Goal: Task Accomplishment & Management: Use online tool/utility

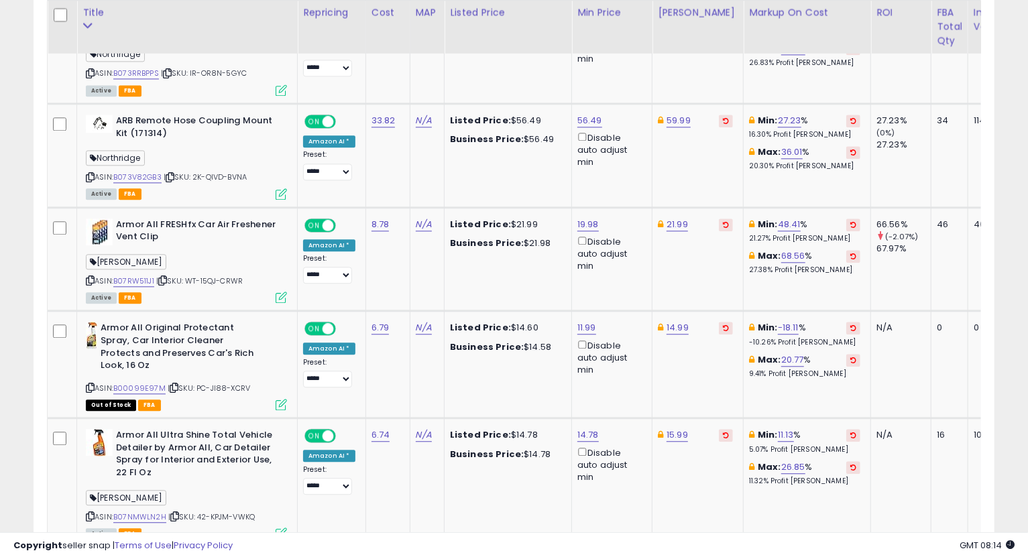
scroll to position [275, 556]
click at [589, 114] on link "56.49" at bounding box center [589, 120] width 25 height 13
type input "*****"
click button "submit" at bounding box center [622, 71] width 23 height 20
click at [674, 119] on link "59.99" at bounding box center [678, 120] width 24 height 13
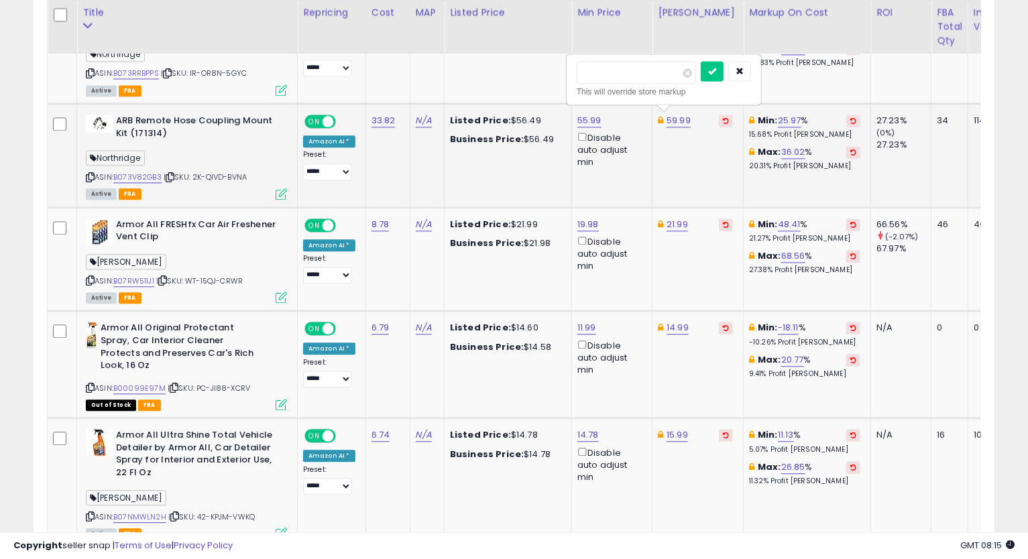
type input "*****"
click button "submit" at bounding box center [712, 71] width 23 height 20
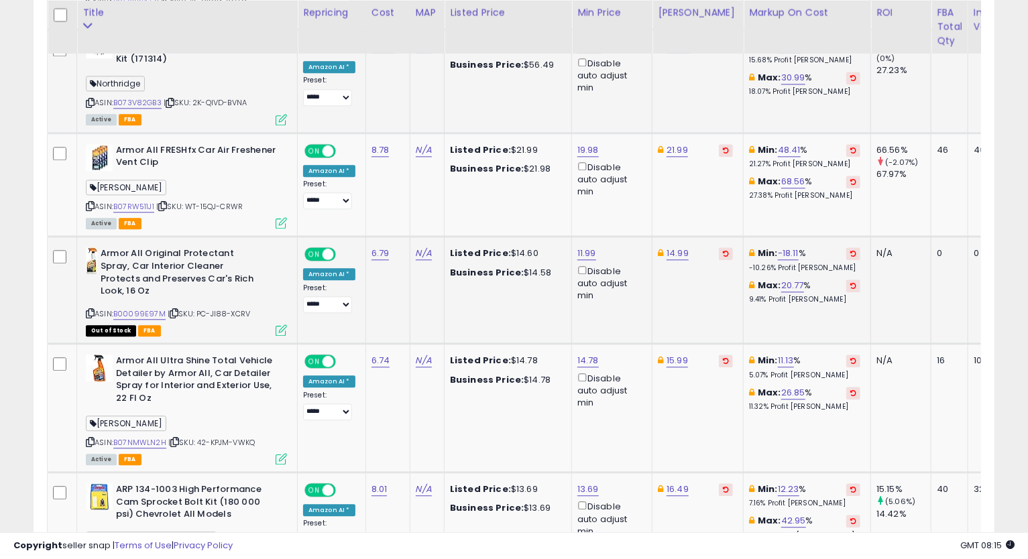
scroll to position [1987, 0]
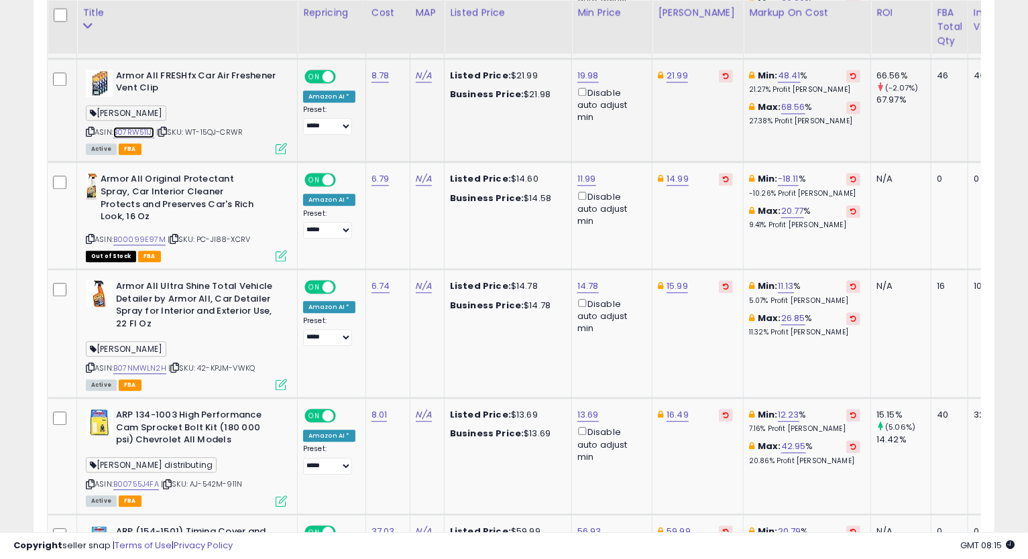
click at [128, 130] on link "B07RW511J1" at bounding box center [133, 132] width 41 height 11
drag, startPoint x: 391, startPoint y: 79, endPoint x: 365, endPoint y: 74, distance: 26.7
click at [365, 74] on td "8.78" at bounding box center [387, 110] width 44 height 104
copy link "8.78"
click at [91, 131] on icon at bounding box center [90, 131] width 9 height 7
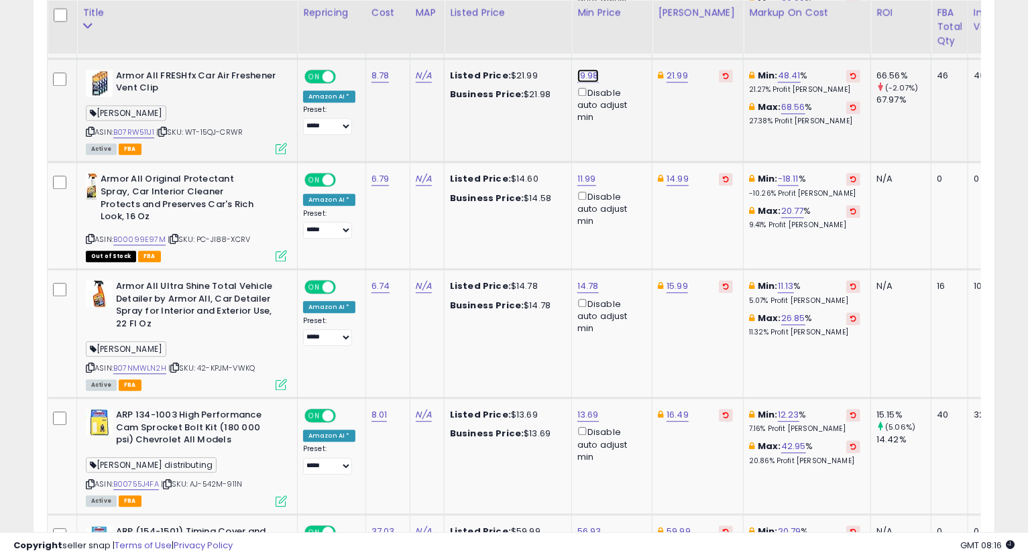
click at [585, 73] on link "19.98" at bounding box center [587, 75] width 21 height 13
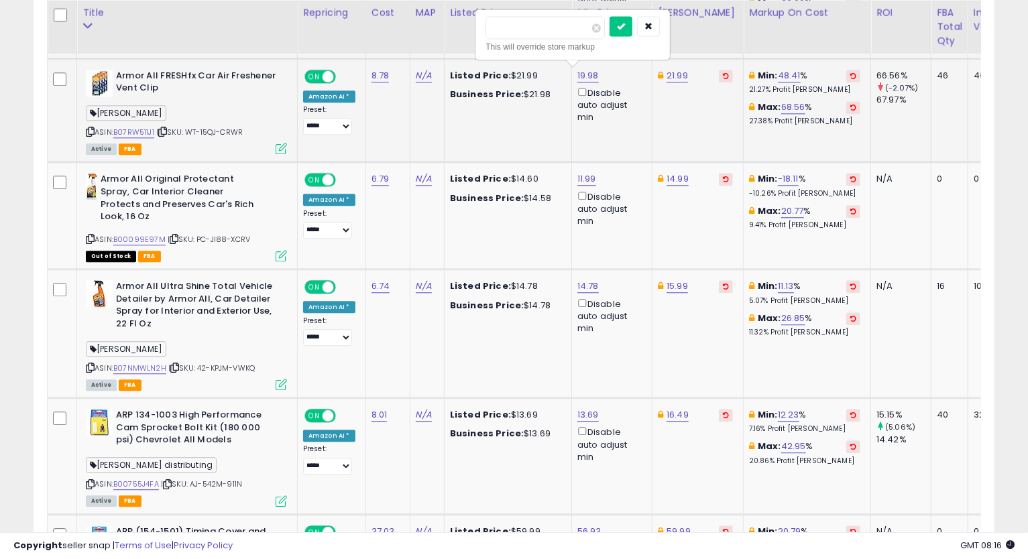
type input "*"
type input "*****"
click button "submit" at bounding box center [620, 26] width 23 height 20
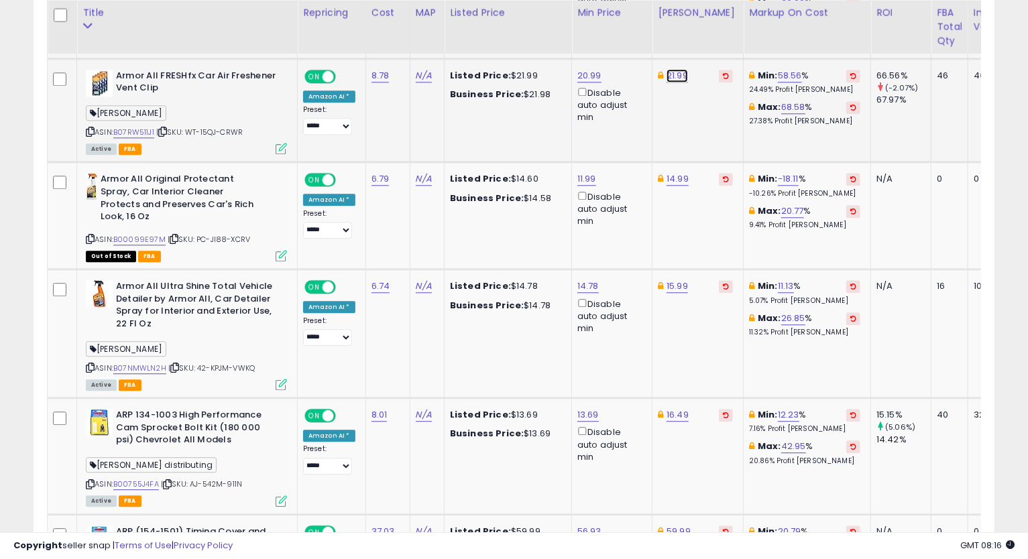
click at [678, 73] on link "21.99" at bounding box center [676, 75] width 21 height 13
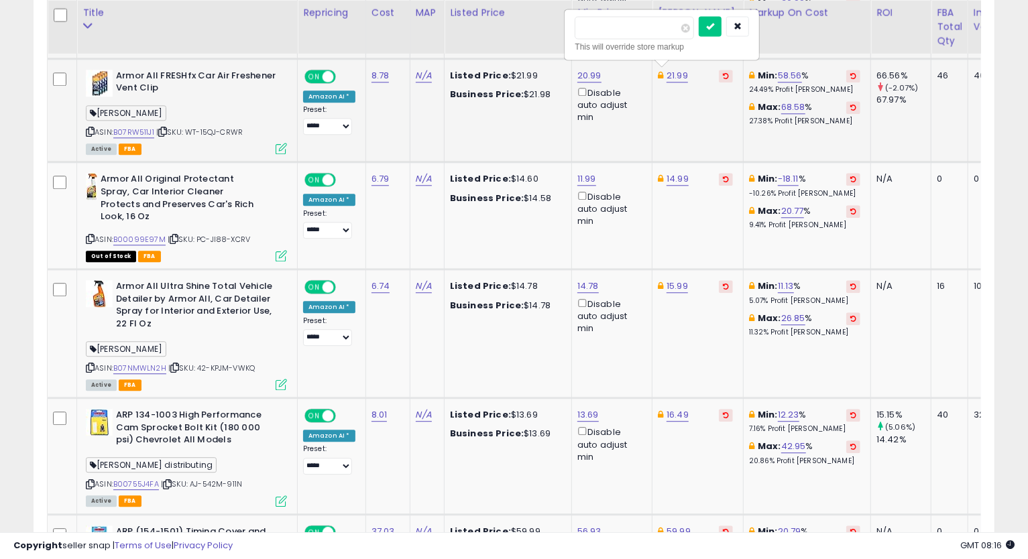
click at [587, 34] on input "*****" at bounding box center [634, 27] width 119 height 23
type input "*****"
click button "submit" at bounding box center [710, 26] width 23 height 20
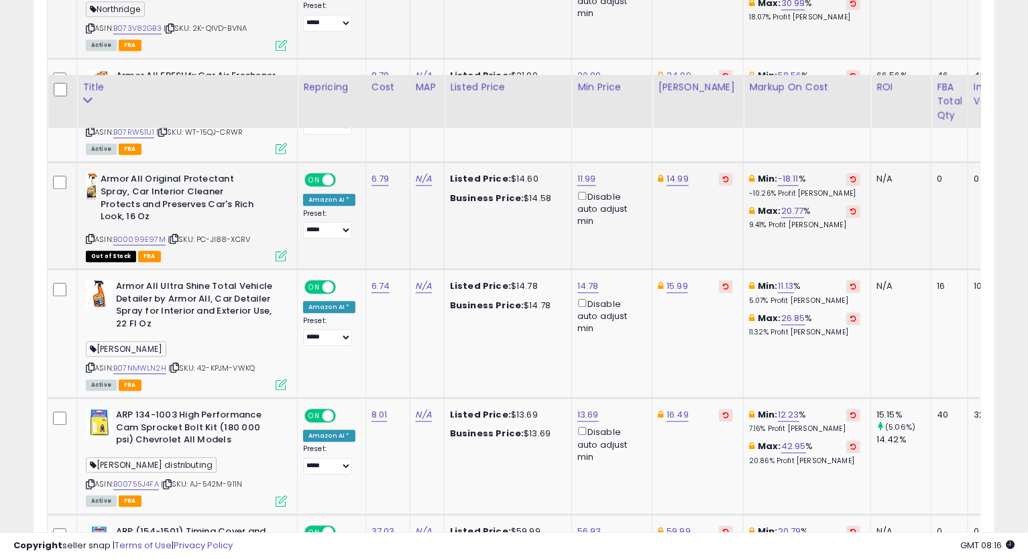
scroll to position [2061, 0]
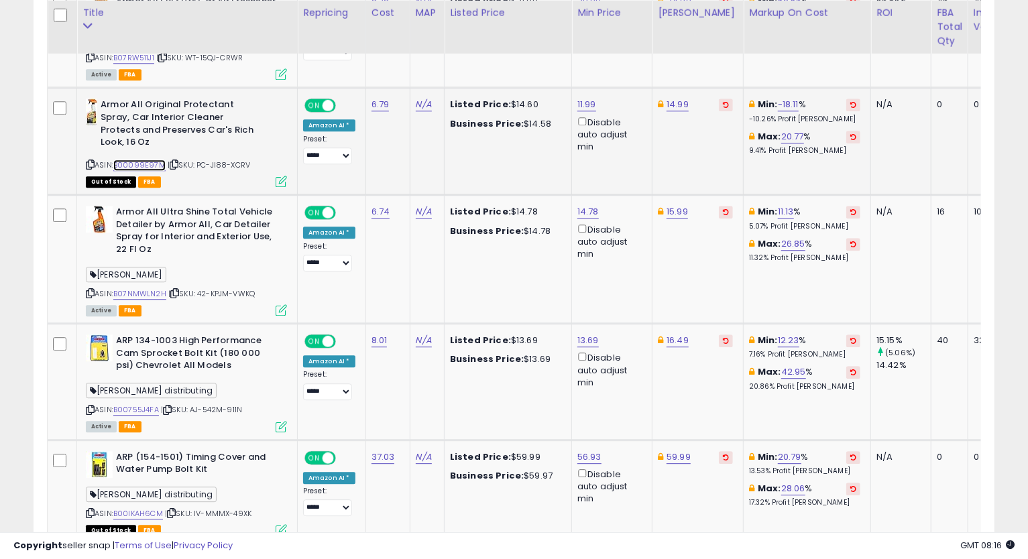
click at [140, 160] on link "B00099E97M" at bounding box center [139, 165] width 52 height 11
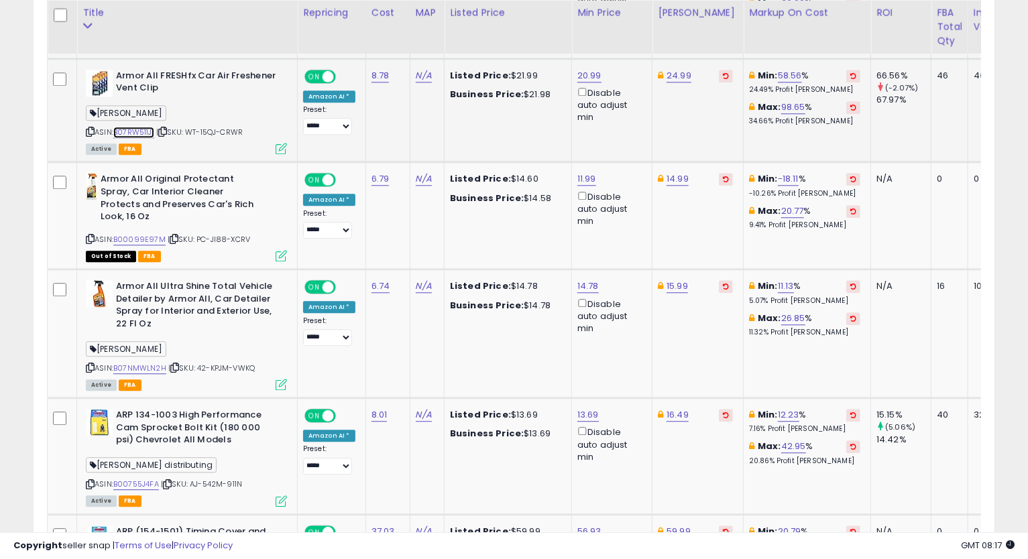
click at [135, 129] on link "B07RW511J1" at bounding box center [133, 132] width 41 height 11
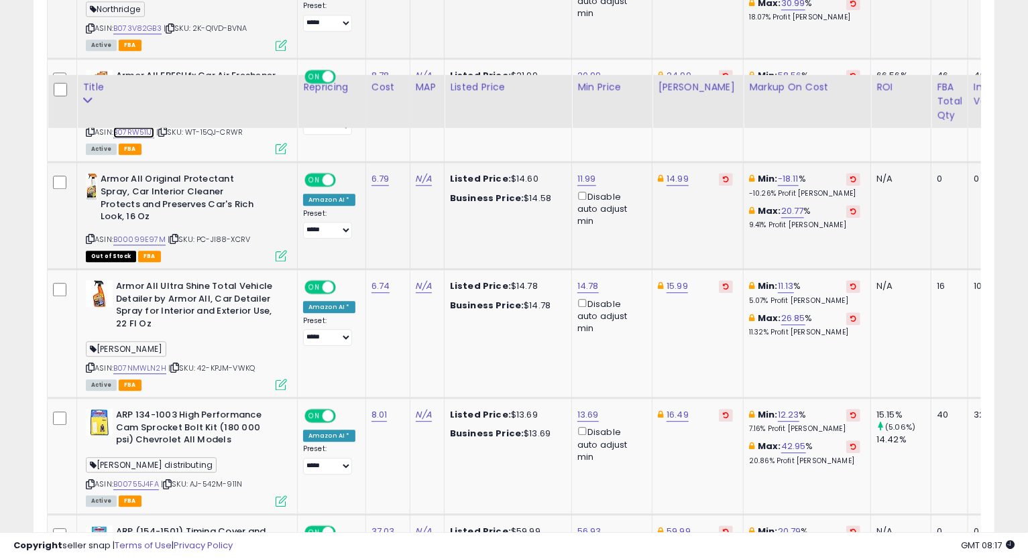
scroll to position [2061, 0]
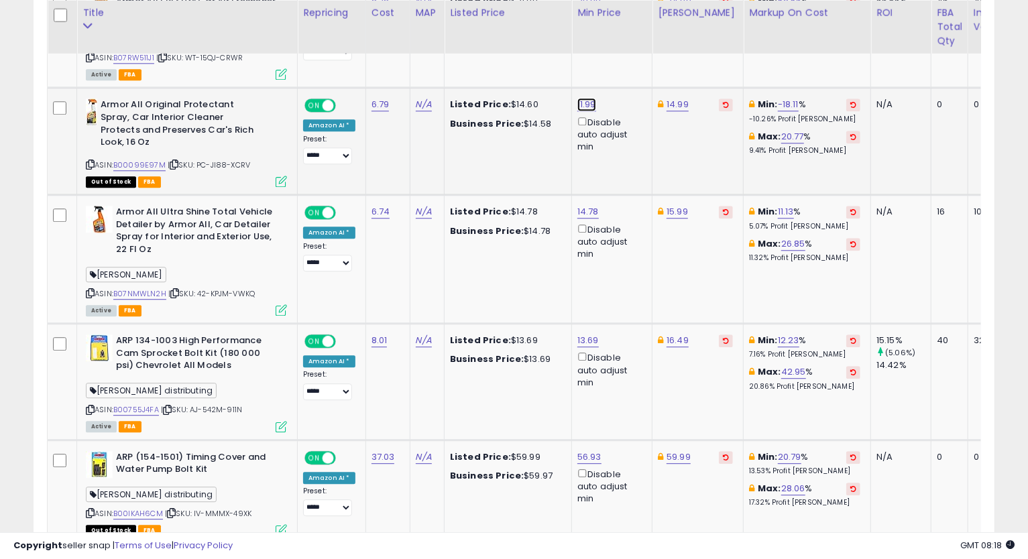
click at [583, 99] on link "11.99" at bounding box center [586, 104] width 19 height 13
drag, startPoint x: 563, startPoint y: 60, endPoint x: 403, endPoint y: 87, distance: 161.9
click at [409, 72] on tbody "ARB 170201 Air Fitting Straight R1 5SP 5 mm to 1/8 mm. Ideal for an easy connec…" at bounding box center [653, 69] width 1211 height 2853
type input "*****"
click button "submit" at bounding box center [619, 55] width 23 height 20
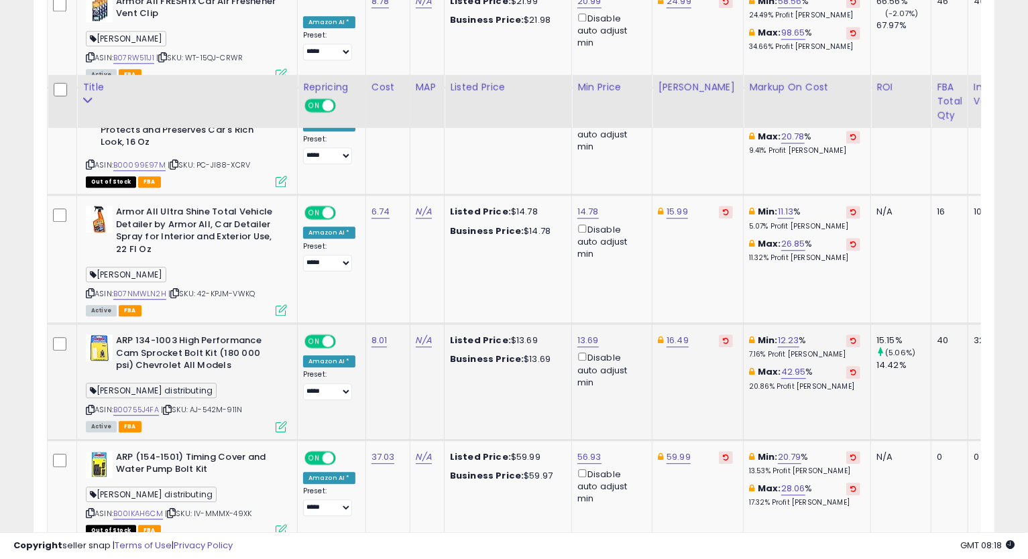
scroll to position [2135, 0]
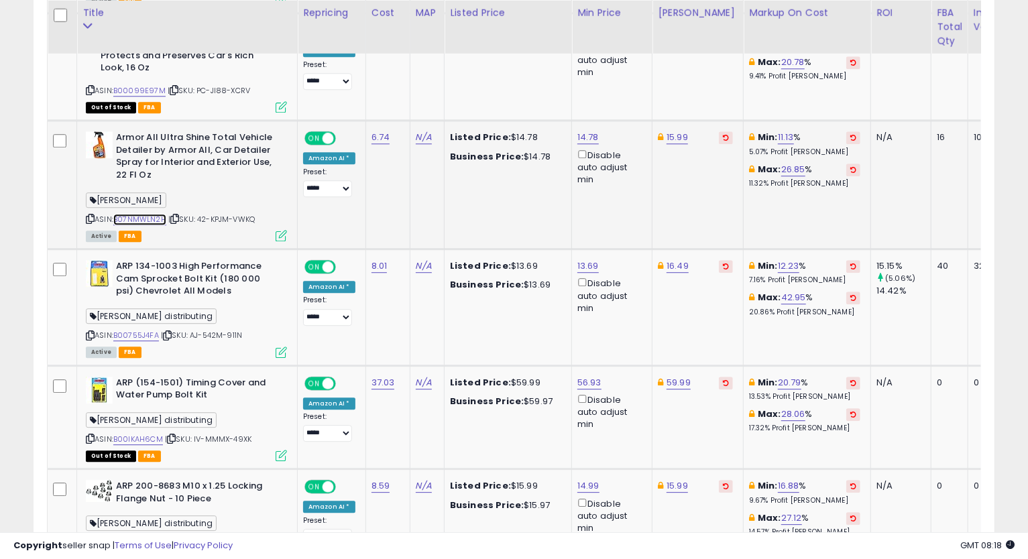
click at [137, 214] on link "B07NMWLN2H" at bounding box center [139, 219] width 53 height 11
click at [91, 215] on icon at bounding box center [90, 218] width 9 height 7
click at [581, 131] on link "14.78" at bounding box center [587, 137] width 21 height 13
drag, startPoint x: 563, startPoint y: 76, endPoint x: 402, endPoint y: 93, distance: 161.7
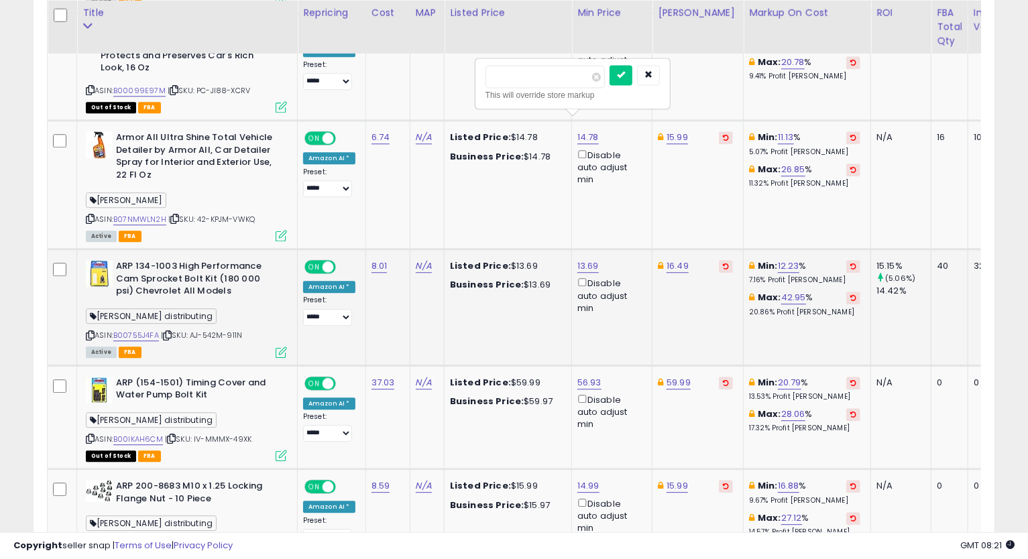
type input "*****"
click button "submit" at bounding box center [620, 75] width 23 height 20
click at [91, 215] on icon at bounding box center [90, 218] width 9 height 7
click at [713, 200] on td "15.99" at bounding box center [697, 185] width 91 height 129
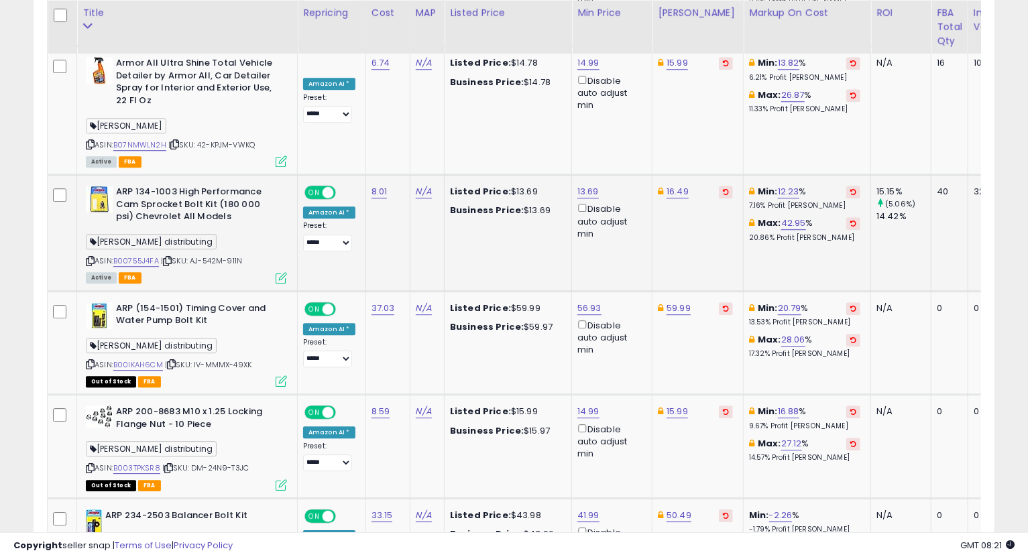
scroll to position [2285, 0]
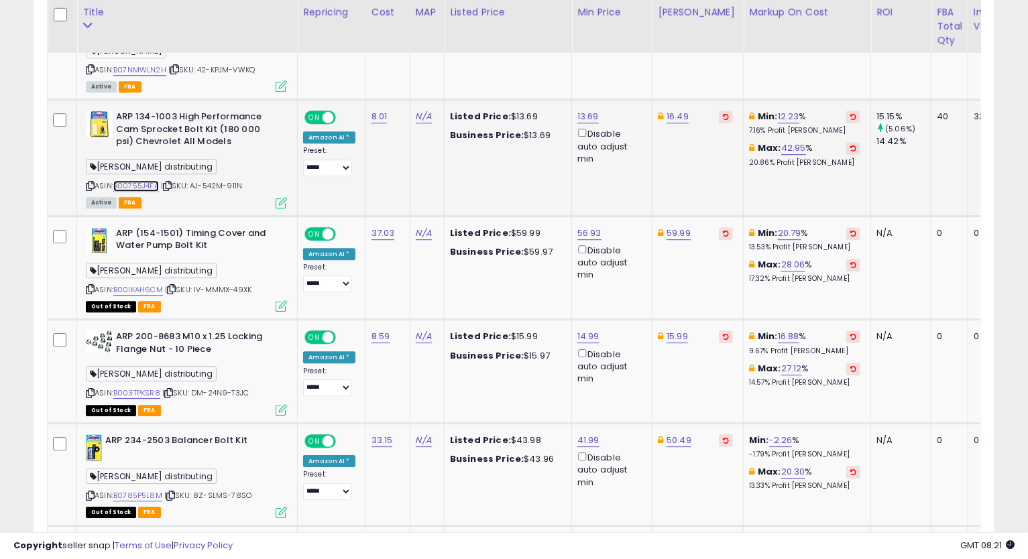
click at [142, 180] on link "B00755J4FA" at bounding box center [136, 185] width 46 height 11
click at [88, 182] on icon at bounding box center [90, 185] width 9 height 7
click at [577, 110] on link "13.69" at bounding box center [587, 116] width 21 height 13
drag, startPoint x: 553, startPoint y: 58, endPoint x: 404, endPoint y: 90, distance: 152.1
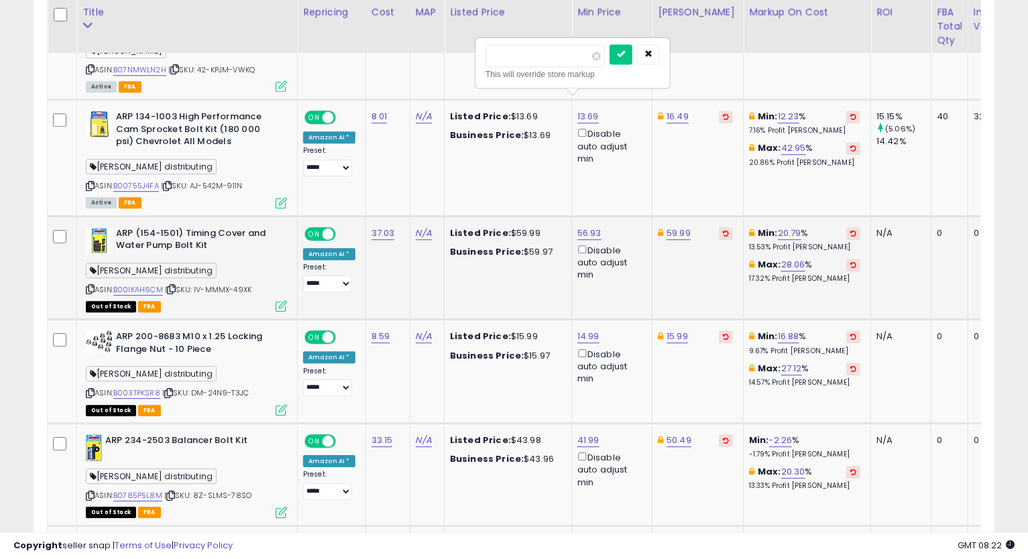
type input "*****"
click button "submit" at bounding box center [620, 54] width 23 height 20
click at [87, 182] on icon at bounding box center [90, 185] width 9 height 7
click at [579, 110] on link "13.65" at bounding box center [587, 116] width 21 height 13
type input "*****"
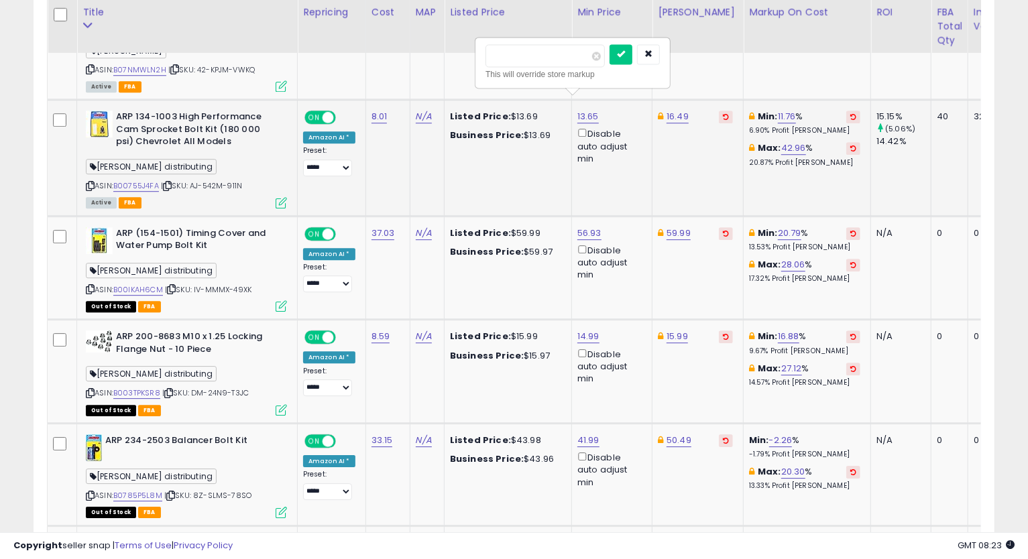
click button "submit" at bounding box center [620, 54] width 23 height 20
click at [708, 169] on td "16.49" at bounding box center [697, 158] width 91 height 116
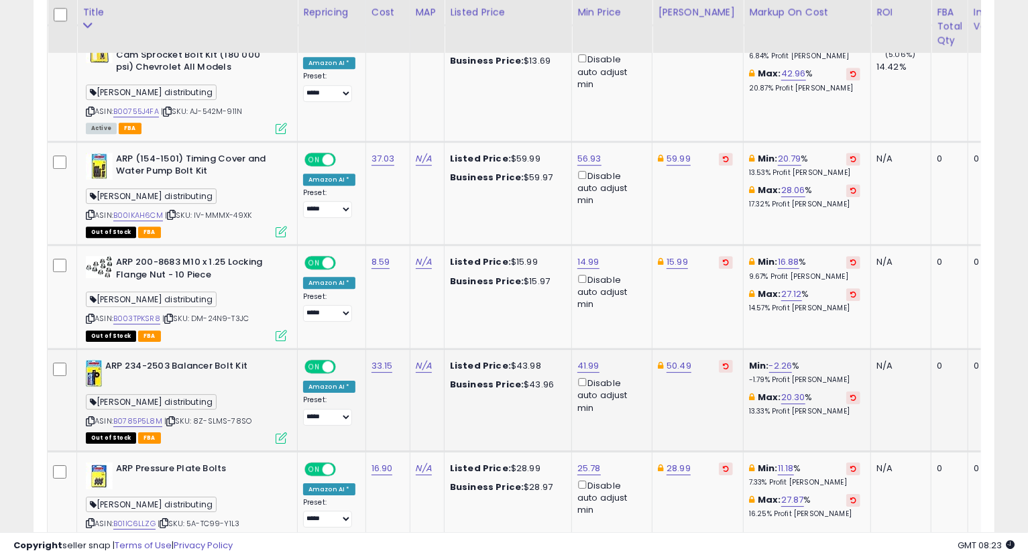
scroll to position [2434, 0]
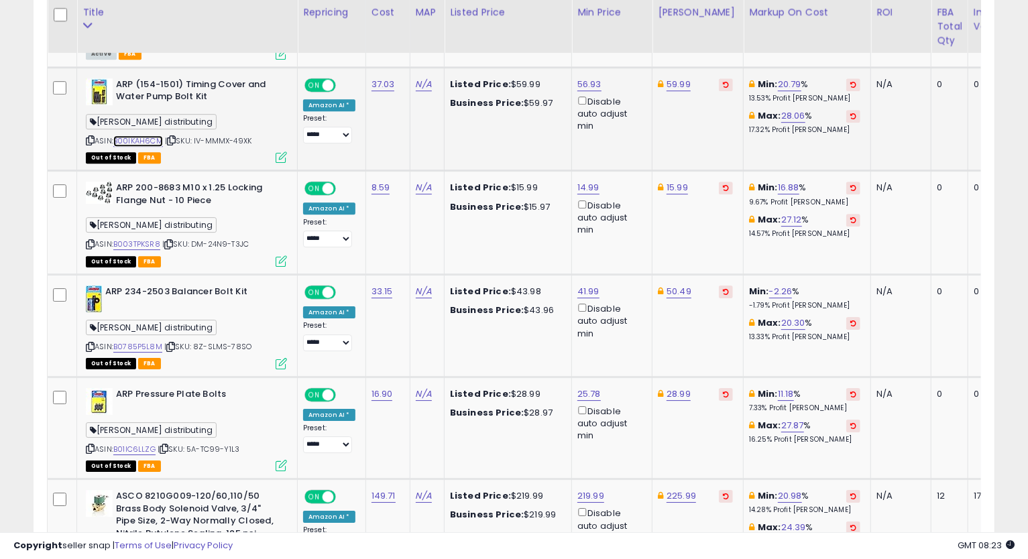
click at [158, 135] on link "B00IKAH6CM" at bounding box center [138, 140] width 50 height 11
click at [583, 78] on link "56.93" at bounding box center [589, 84] width 24 height 13
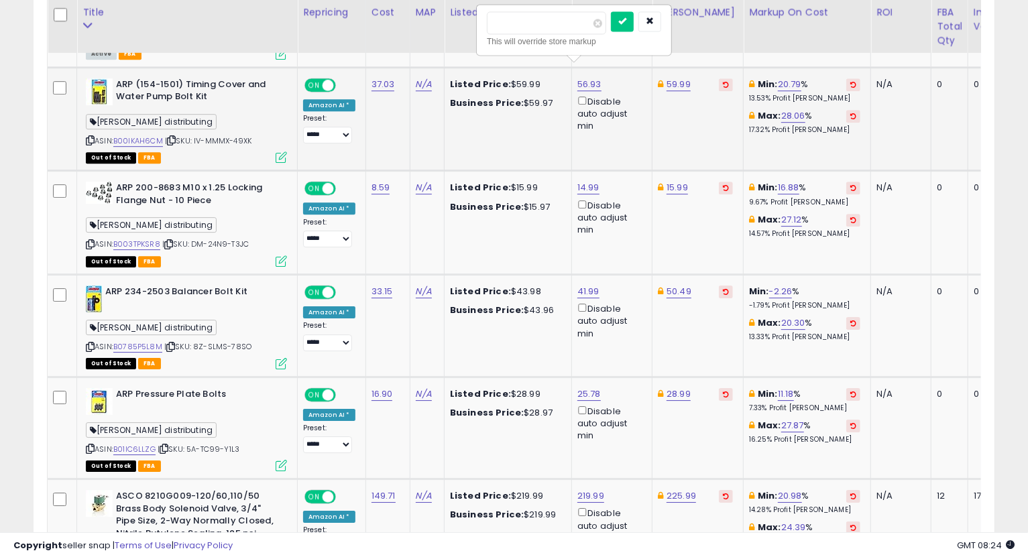
type input "*****"
click button "submit" at bounding box center [622, 21] width 23 height 20
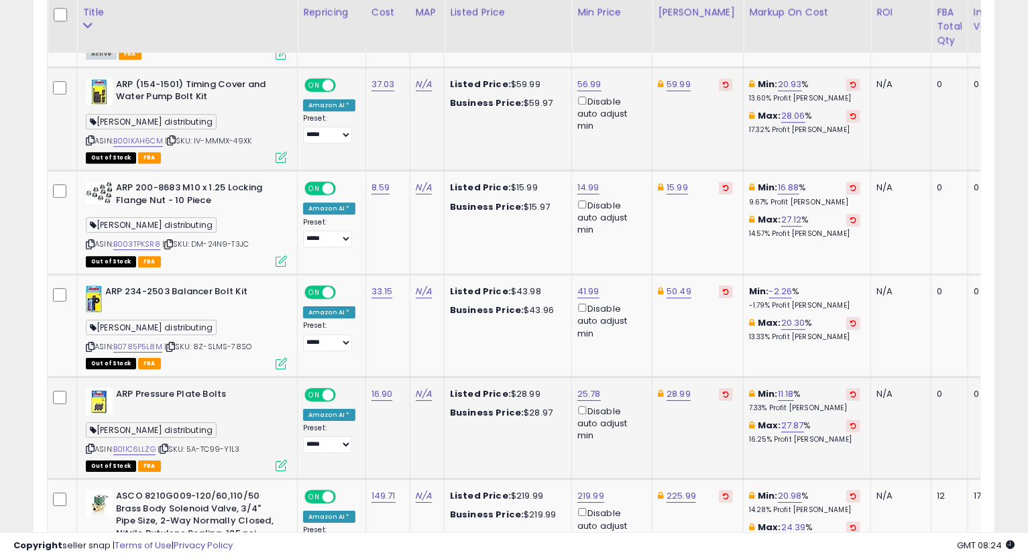
scroll to position [2508, 0]
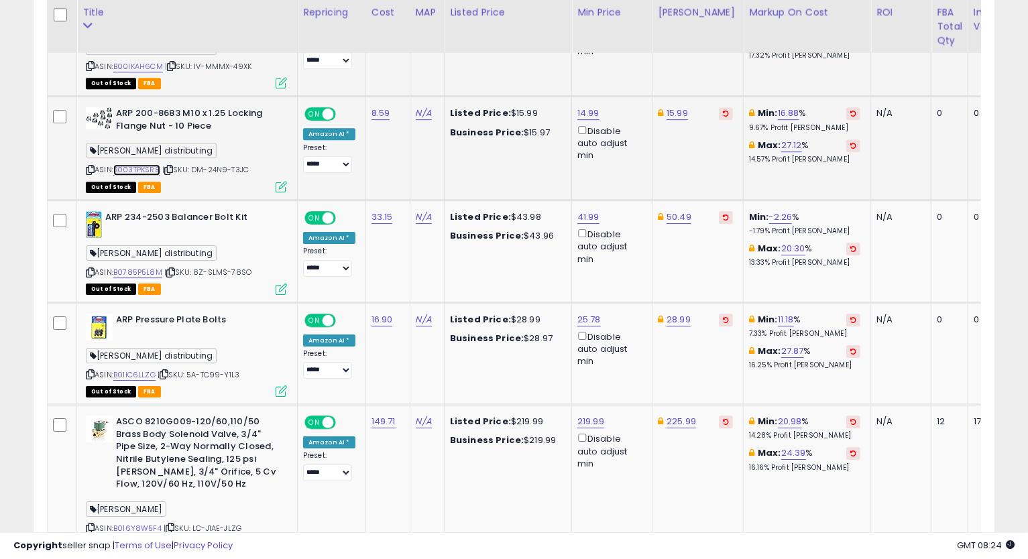
click at [139, 164] on link "B003TPKSR8" at bounding box center [136, 169] width 47 height 11
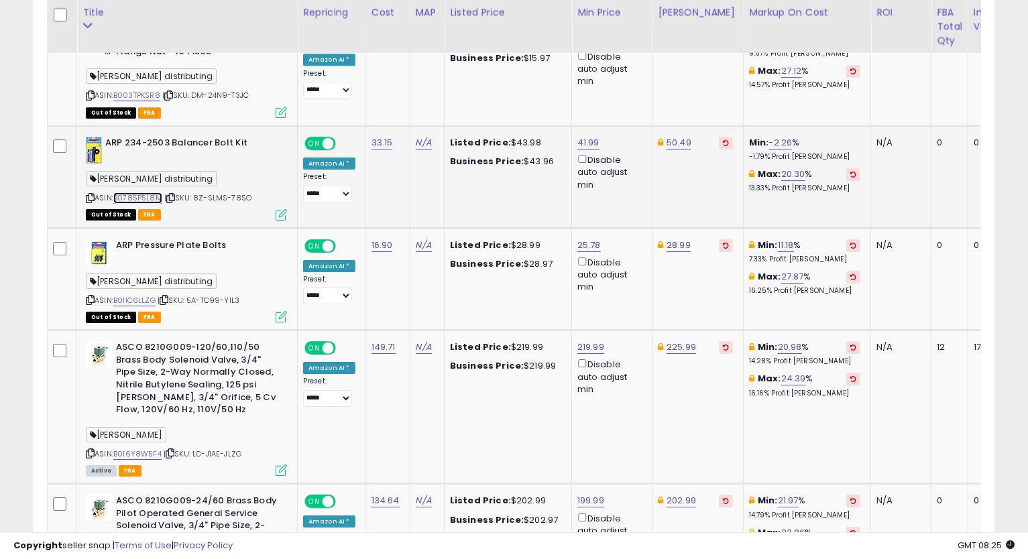
click at [135, 192] on link "B0785P5L8M" at bounding box center [137, 197] width 49 height 11
click at [587, 136] on link "41.99" at bounding box center [588, 142] width 22 height 13
click at [652, 80] on icon "button" at bounding box center [648, 79] width 8 height 8
click at [88, 194] on icon at bounding box center [90, 197] width 9 height 7
click at [746, 295] on td "Min: 11.18 % 7.33% Profit [PERSON_NAME]: 27.87 % 16.25% Profit [PERSON_NAME]" at bounding box center [807, 279] width 127 height 103
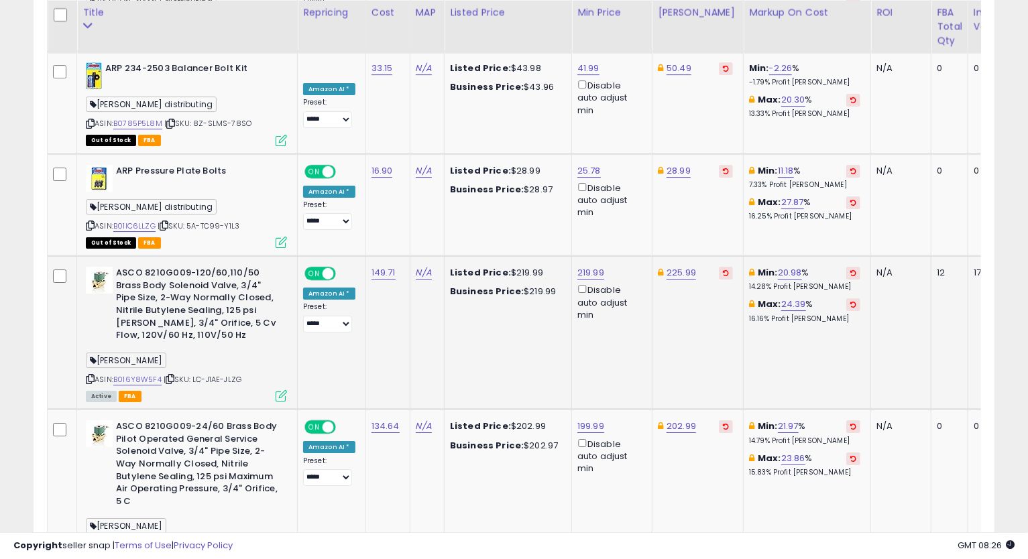
scroll to position [2731, 0]
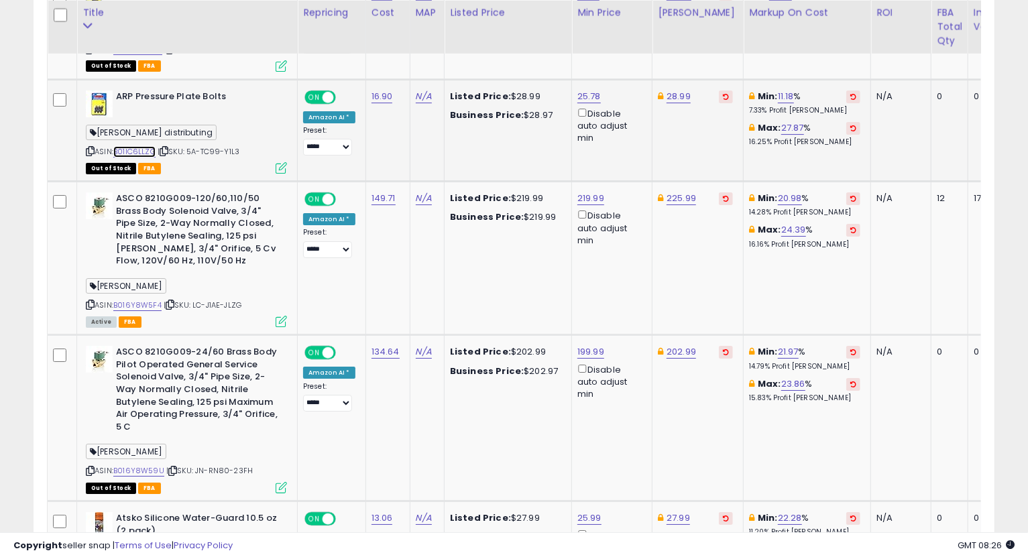
click at [133, 146] on link "B01IC6LLZG" at bounding box center [134, 151] width 42 height 11
click at [669, 90] on link "28.99" at bounding box center [678, 96] width 24 height 13
type input "*****"
click button "submit" at bounding box center [712, 33] width 23 height 20
click at [581, 90] on link "25.78" at bounding box center [588, 96] width 23 height 13
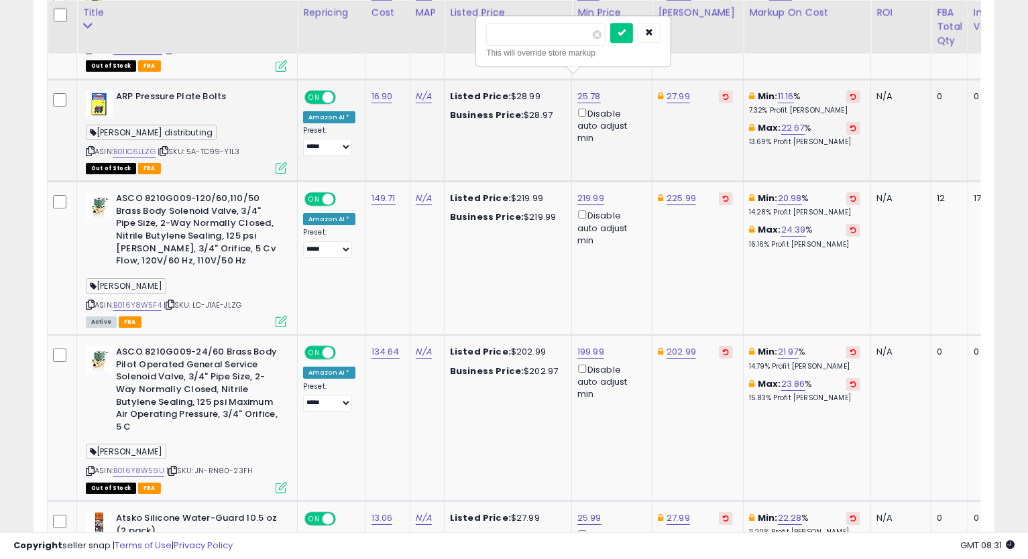
type input "*****"
click button "submit" at bounding box center [621, 33] width 23 height 20
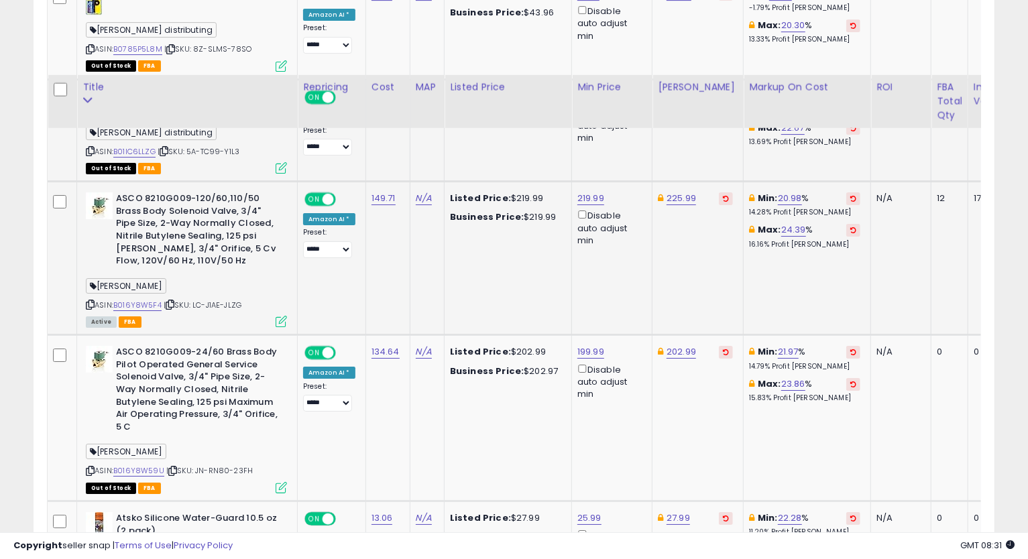
scroll to position [2806, 0]
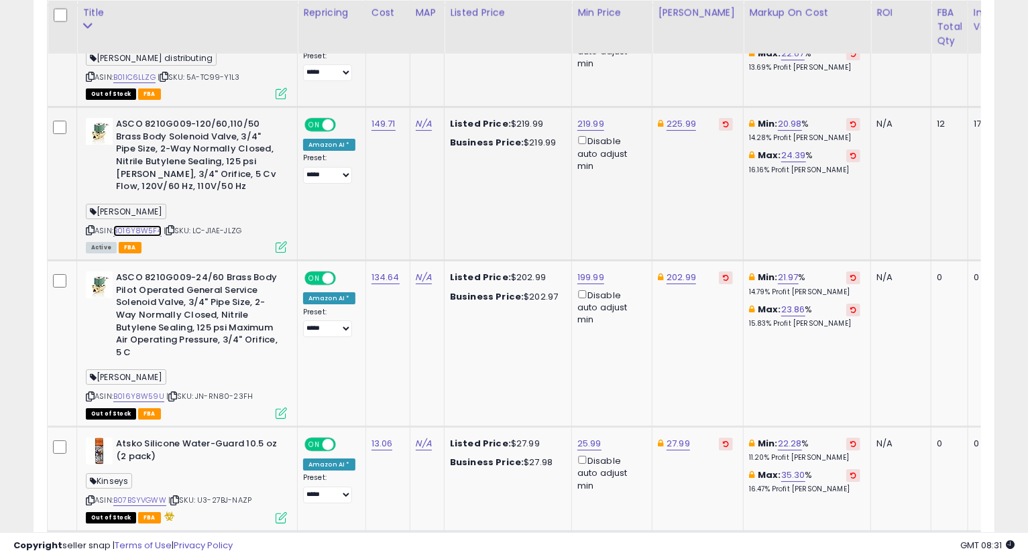
click at [141, 225] on link "B016Y8W5F4" at bounding box center [137, 230] width 48 height 11
click at [89, 227] on icon at bounding box center [90, 230] width 9 height 7
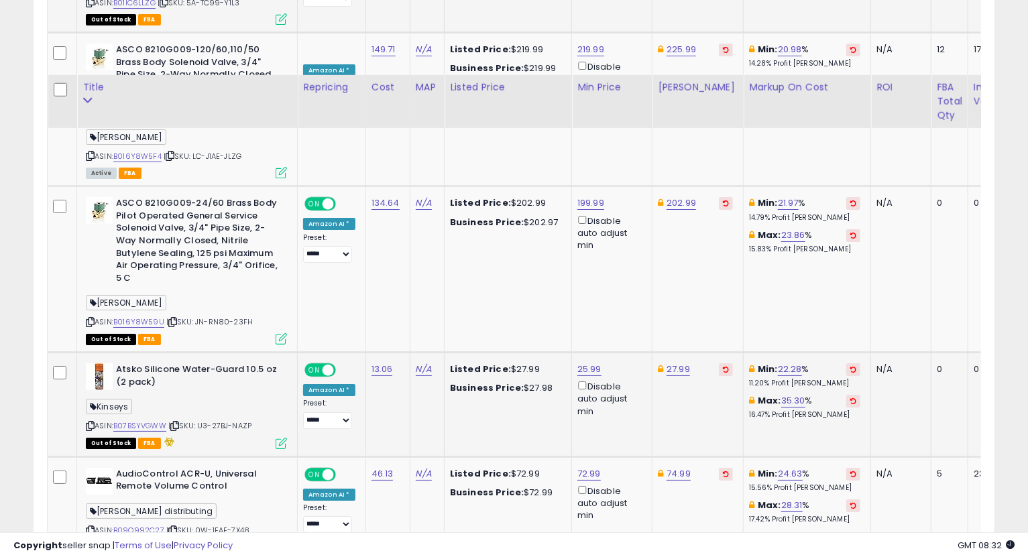
scroll to position [2955, 0]
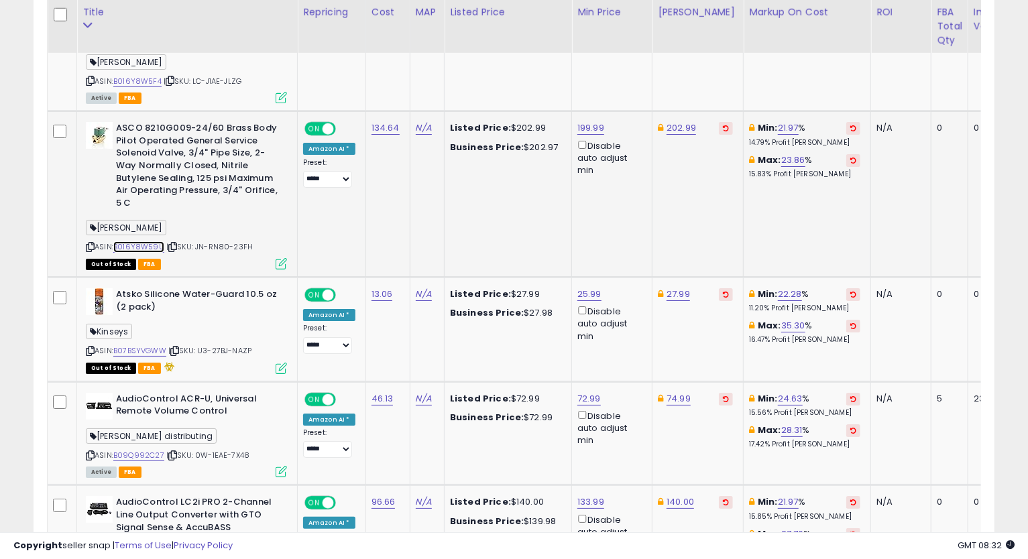
click at [139, 241] on link "B016Y8W59U" at bounding box center [138, 246] width 51 height 11
click at [676, 121] on link "202.99" at bounding box center [680, 127] width 29 height 13
type input "******"
click button "submit" at bounding box center [714, 64] width 23 height 20
click at [589, 121] on link "199.99" at bounding box center [590, 127] width 27 height 13
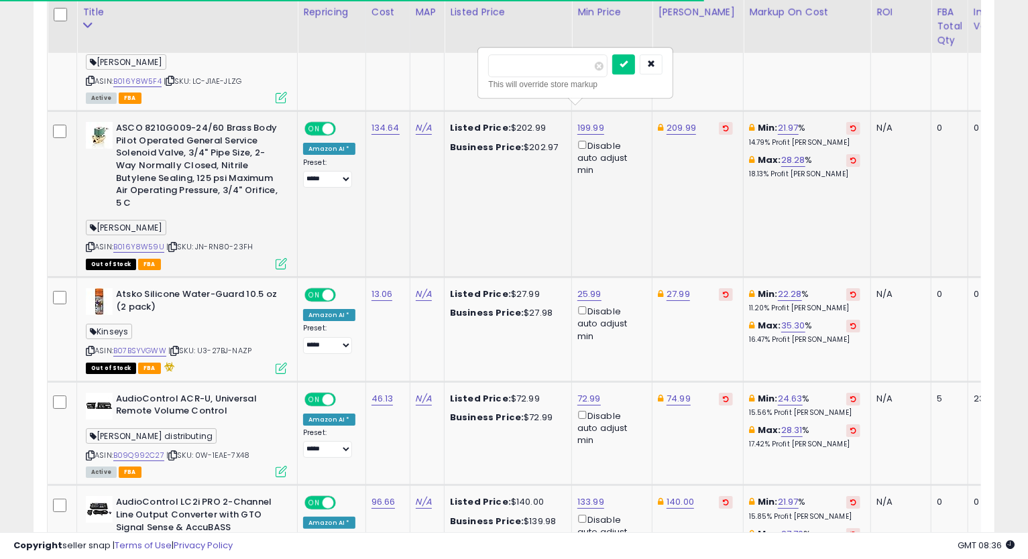
type input "*"
type input "******"
click button "submit" at bounding box center [623, 64] width 23 height 20
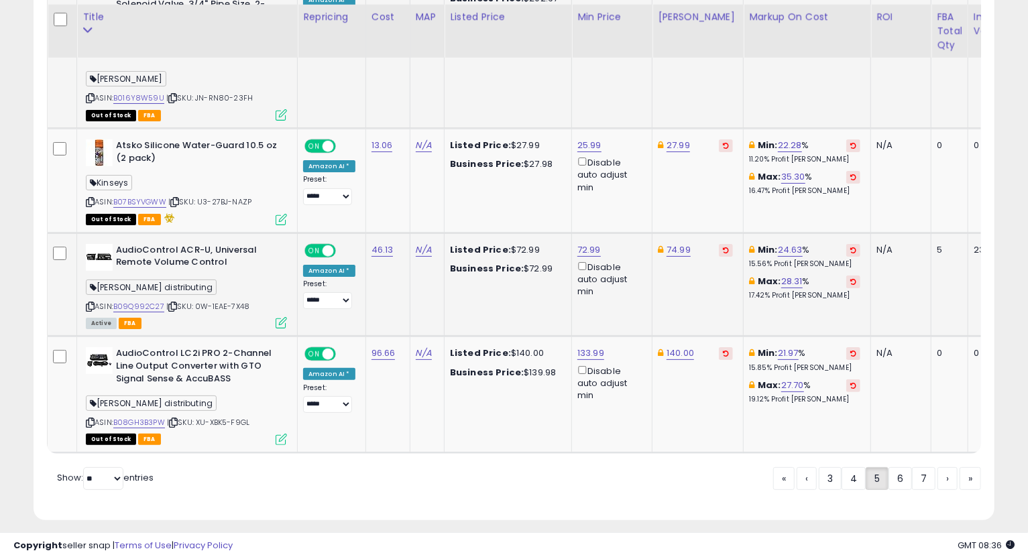
scroll to position [3109, 0]
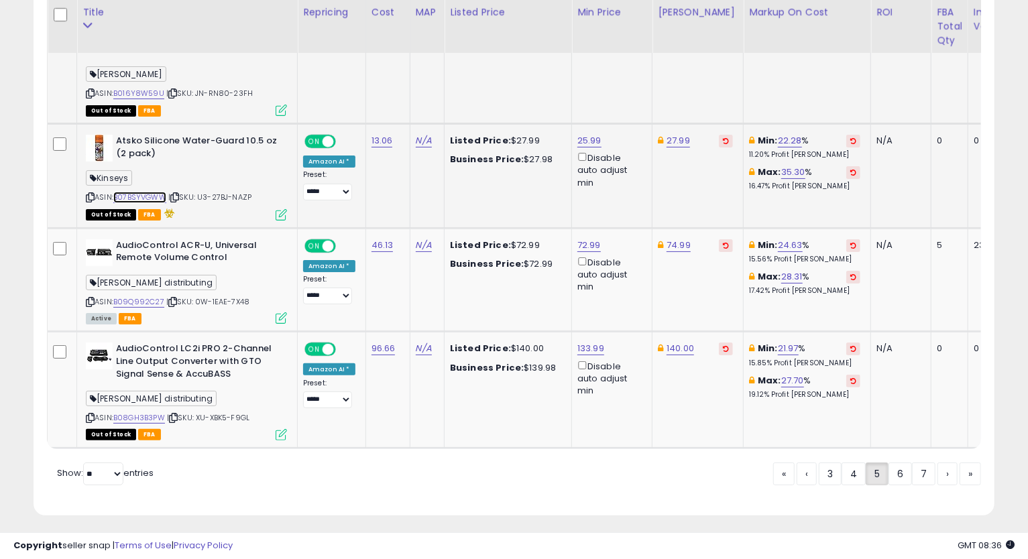
click at [145, 192] on link "B07BSYVGWW" at bounding box center [139, 197] width 53 height 11
click at [143, 296] on link "B09Q992C27" at bounding box center [138, 301] width 51 height 11
click at [88, 298] on icon at bounding box center [90, 301] width 9 height 7
click at [585, 239] on link "72.99" at bounding box center [588, 245] width 23 height 13
type input "*****"
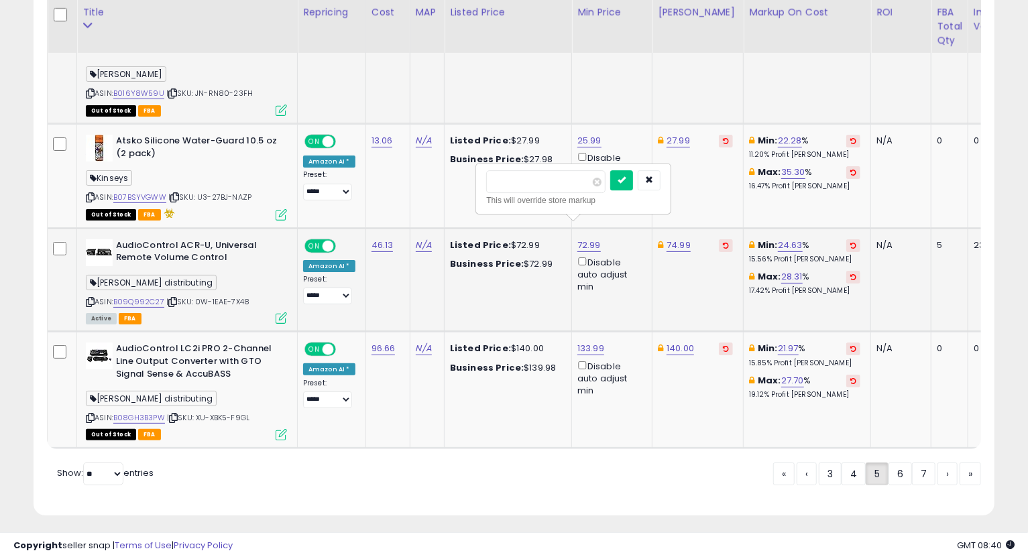
click button "submit" at bounding box center [621, 180] width 23 height 20
click at [146, 412] on link "B08GH3B3PW" at bounding box center [139, 417] width 52 height 11
click at [674, 342] on link "140.00" at bounding box center [679, 348] width 27 height 13
type input "******"
click button "submit" at bounding box center [713, 284] width 23 height 20
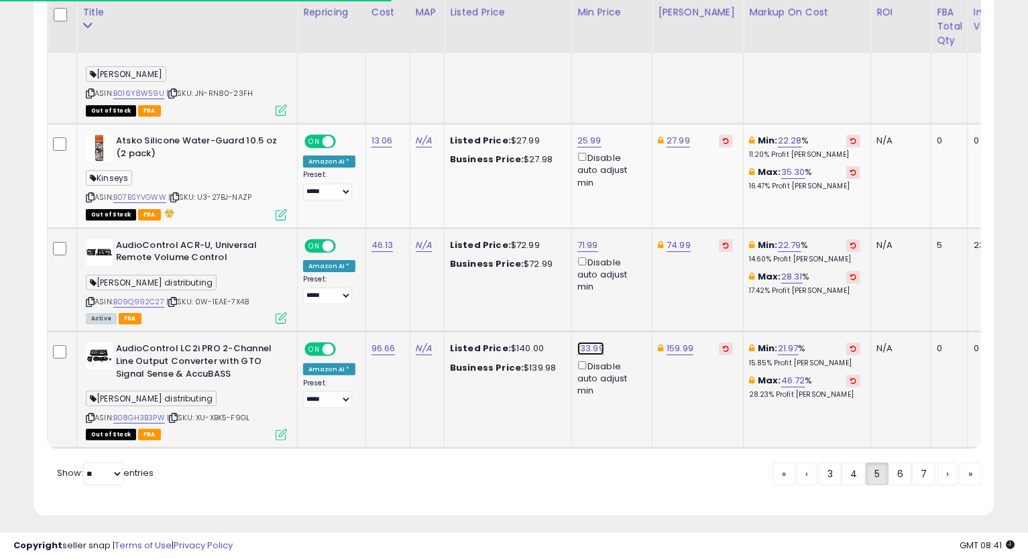
click at [587, 342] on link "133.99" at bounding box center [590, 348] width 27 height 13
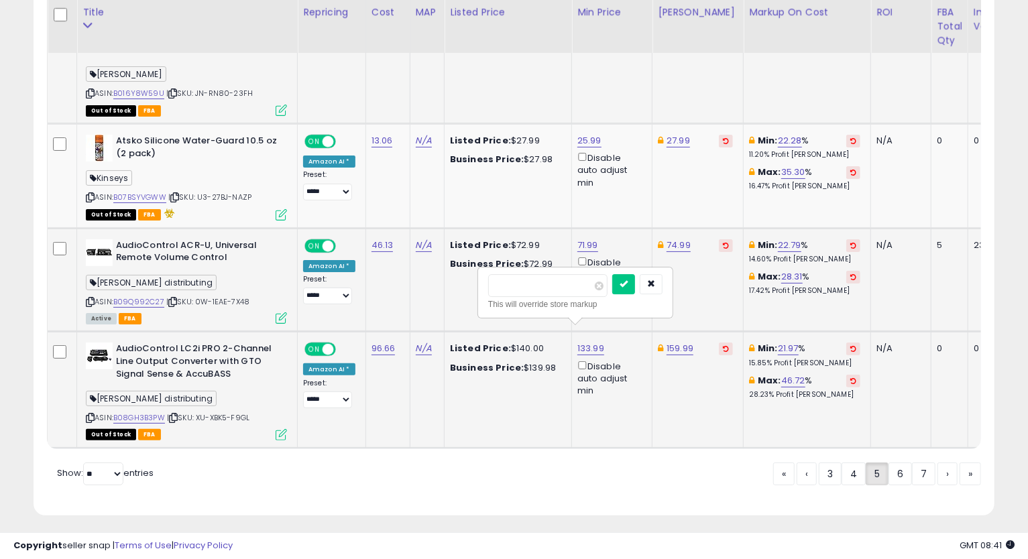
type input "******"
click button "submit" at bounding box center [623, 284] width 23 height 20
click at [901, 469] on link "6" at bounding box center [899, 474] width 23 height 23
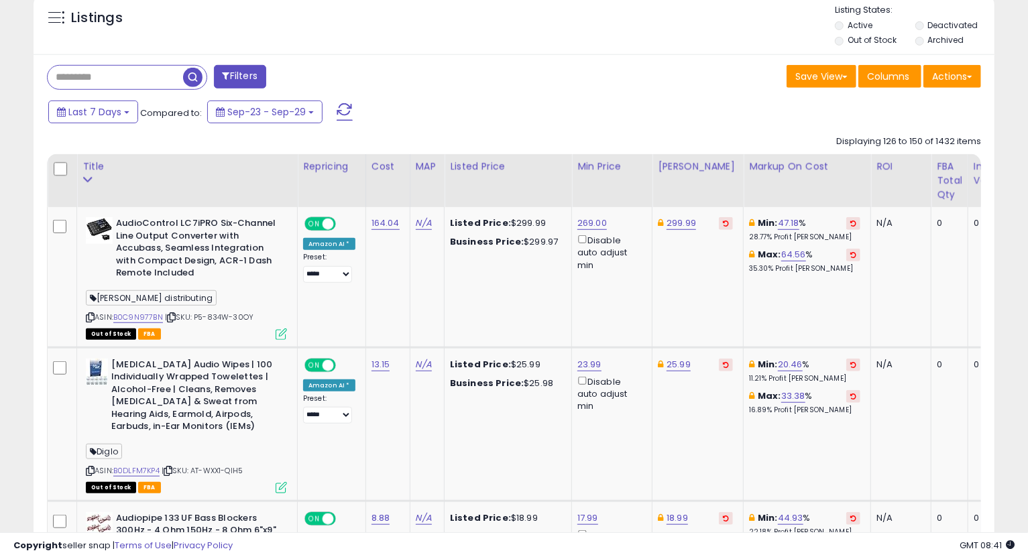
scroll to position [571, 0]
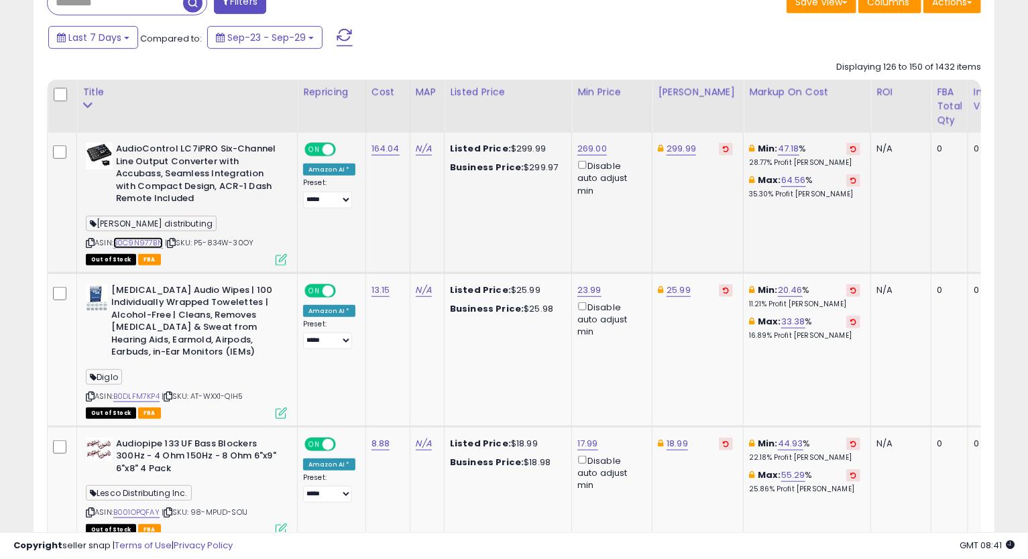
click at [146, 246] on link "B0C9N977BN" at bounding box center [138, 242] width 50 height 11
click at [675, 149] on link "299.99" at bounding box center [680, 148] width 29 height 13
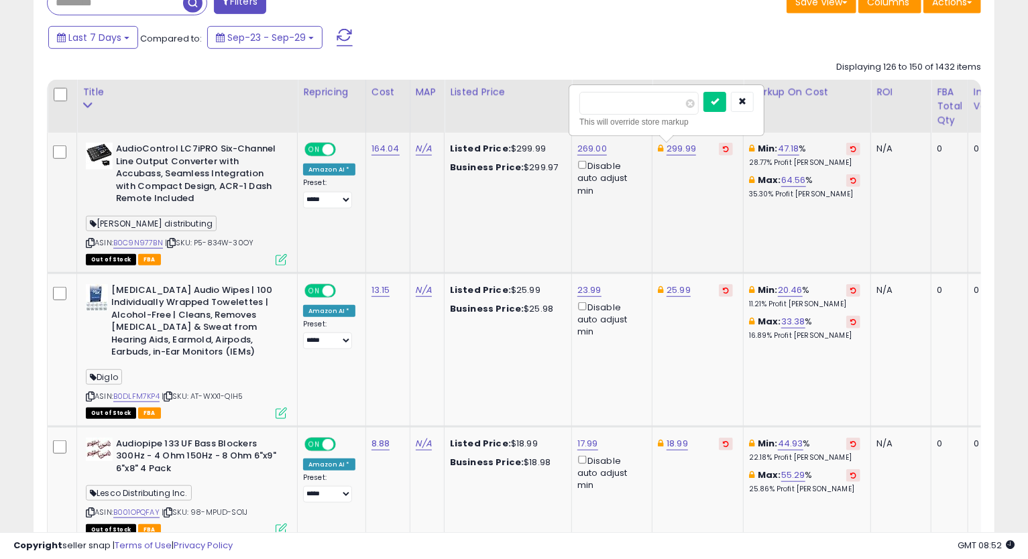
type input "*"
type input "******"
click button "submit" at bounding box center [714, 102] width 23 height 20
click at [688, 233] on td "328.99" at bounding box center [697, 203] width 91 height 140
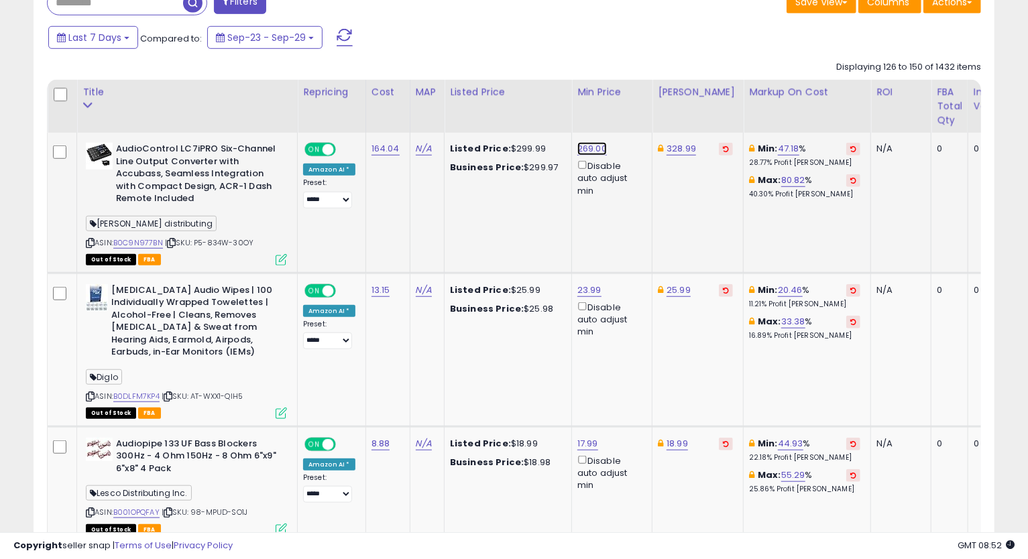
click at [577, 151] on link "269.00" at bounding box center [591, 148] width 29 height 13
type input "*"
type input "******"
click button "submit" at bounding box center [625, 102] width 23 height 20
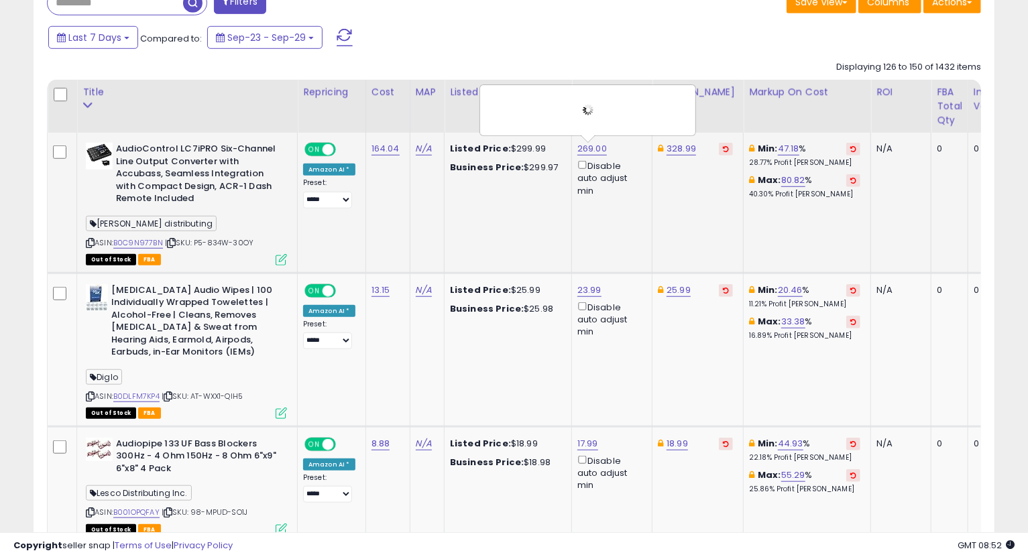
click at [506, 218] on td "Listed Price: $299.99 Business Price: $299.97" at bounding box center [508, 203] width 127 height 140
click at [621, 249] on td "269.00 ****** This will override store markup Disable auto adjust min" at bounding box center [612, 203] width 80 height 140
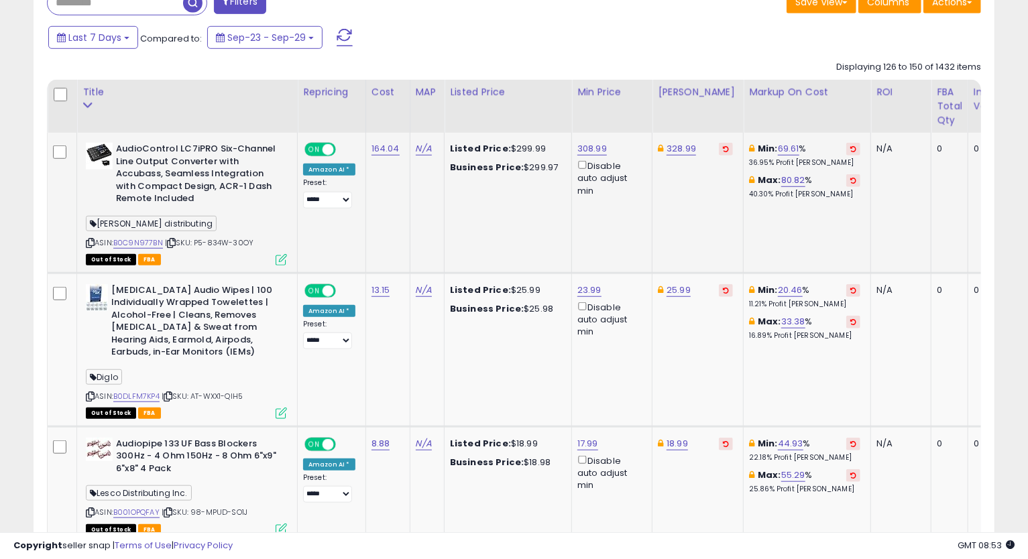
scroll to position [720, 0]
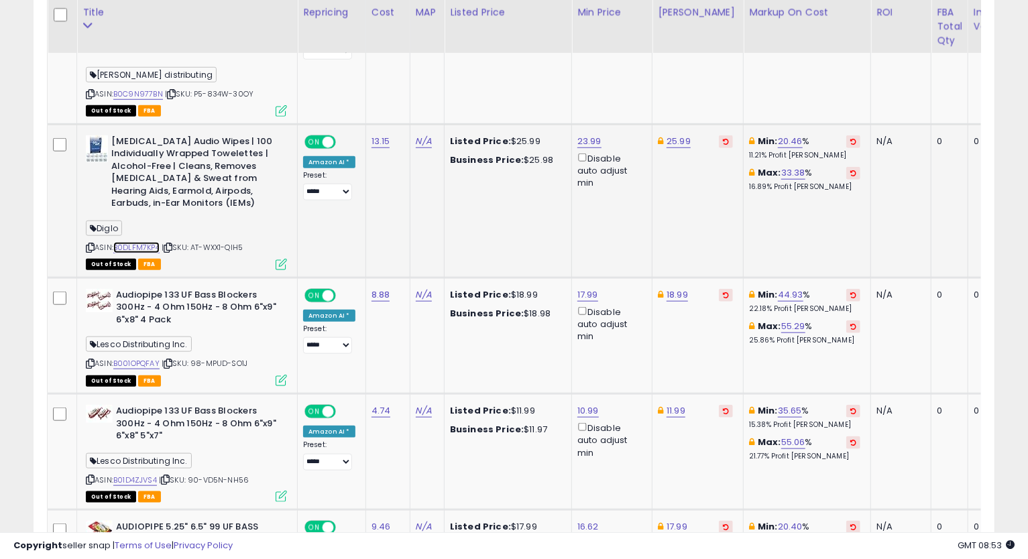
click at [134, 246] on link "B0DLFM7KP4" at bounding box center [136, 247] width 46 height 11
click at [674, 146] on link "25.99" at bounding box center [678, 141] width 24 height 13
click at [593, 91] on input "*****" at bounding box center [636, 95] width 119 height 23
type input "*****"
click button "submit" at bounding box center [712, 94] width 23 height 20
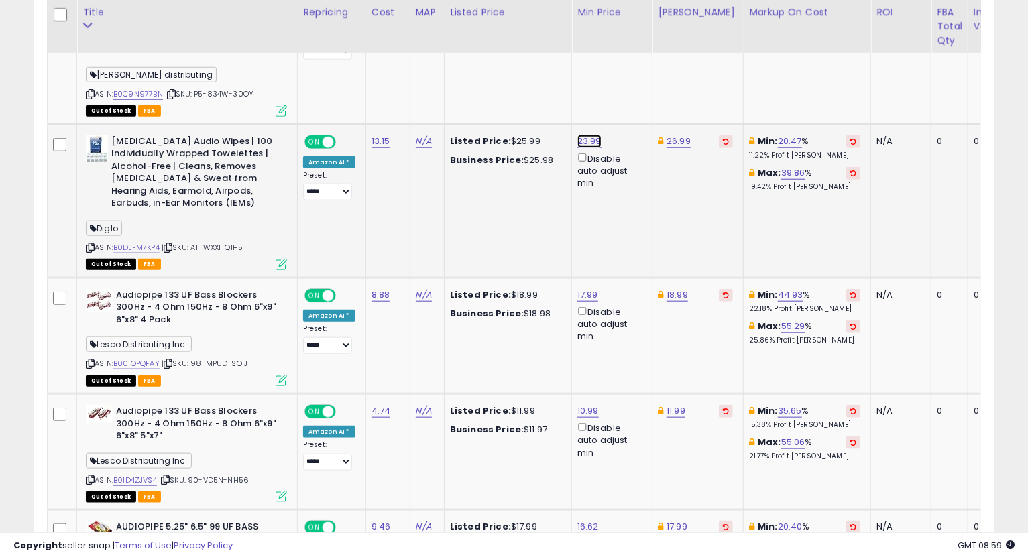
click at [583, 139] on link "23.99" at bounding box center [589, 141] width 24 height 13
click at [504, 101] on input "*****" at bounding box center [546, 95] width 119 height 23
type input "*****"
click button "submit" at bounding box center [622, 94] width 23 height 20
click at [579, 140] on link "24.99" at bounding box center [589, 141] width 25 height 13
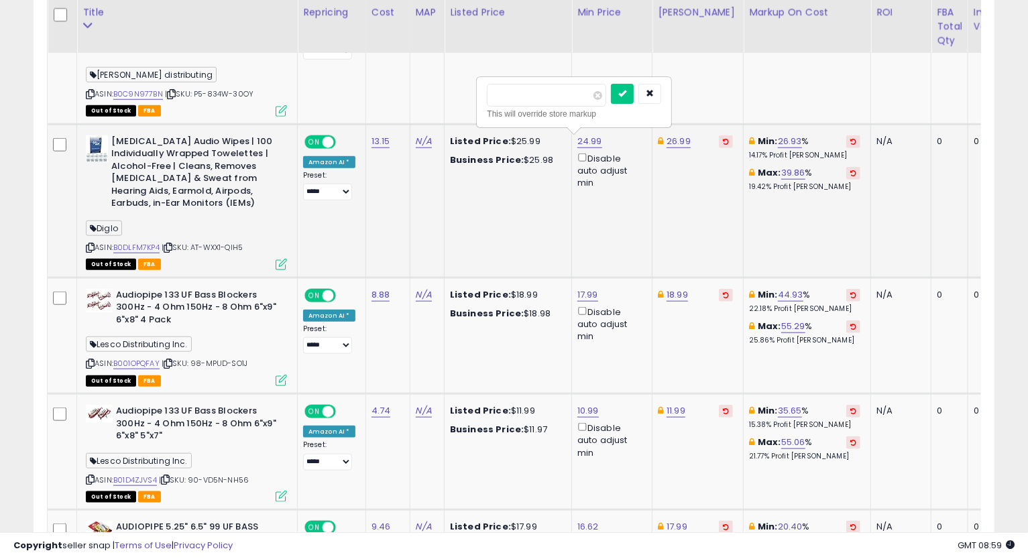
click at [504, 95] on input "*****" at bounding box center [546, 95] width 119 height 23
type input "*****"
click button "submit" at bounding box center [622, 94] width 23 height 20
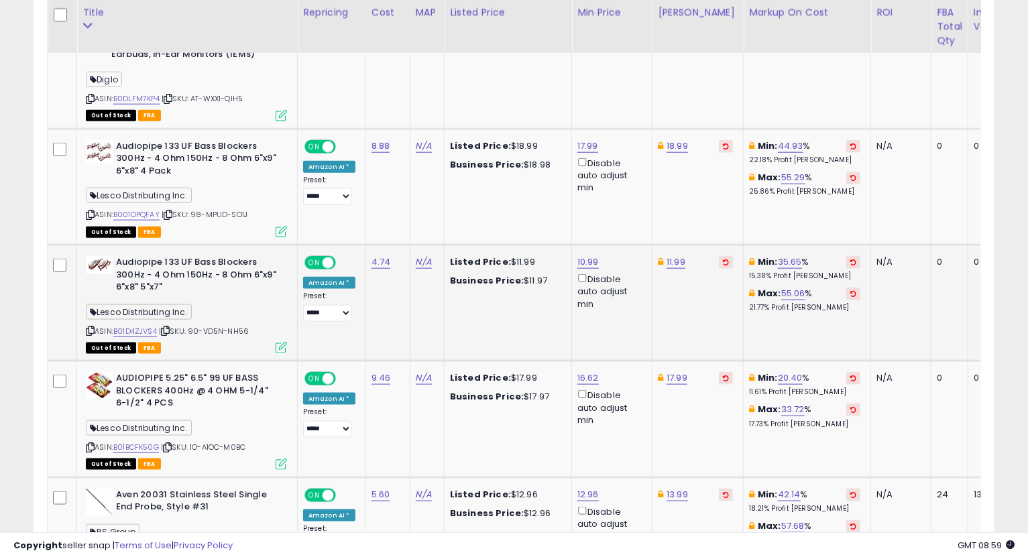
scroll to position [944, 0]
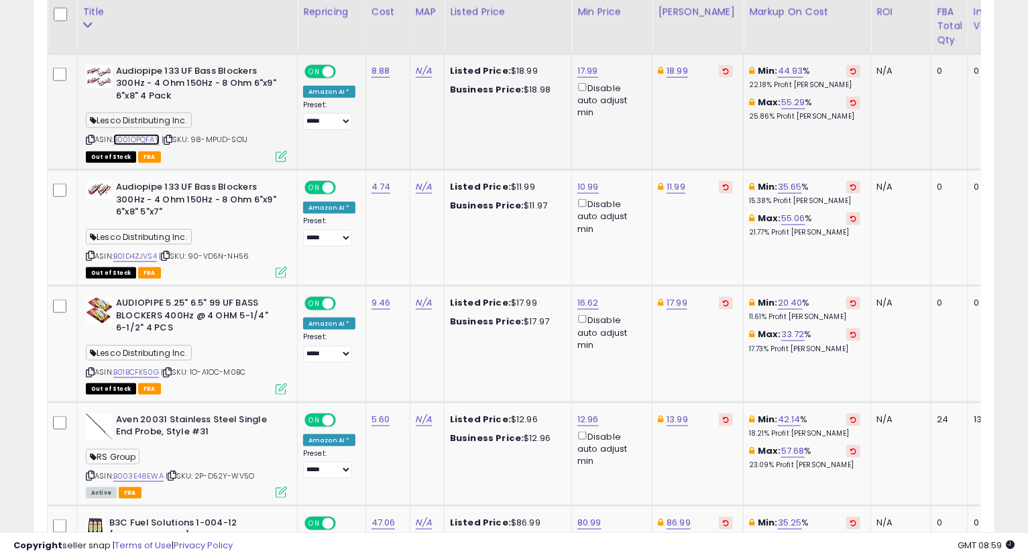
click at [145, 139] on link "B001OPQFAY" at bounding box center [136, 139] width 46 height 11
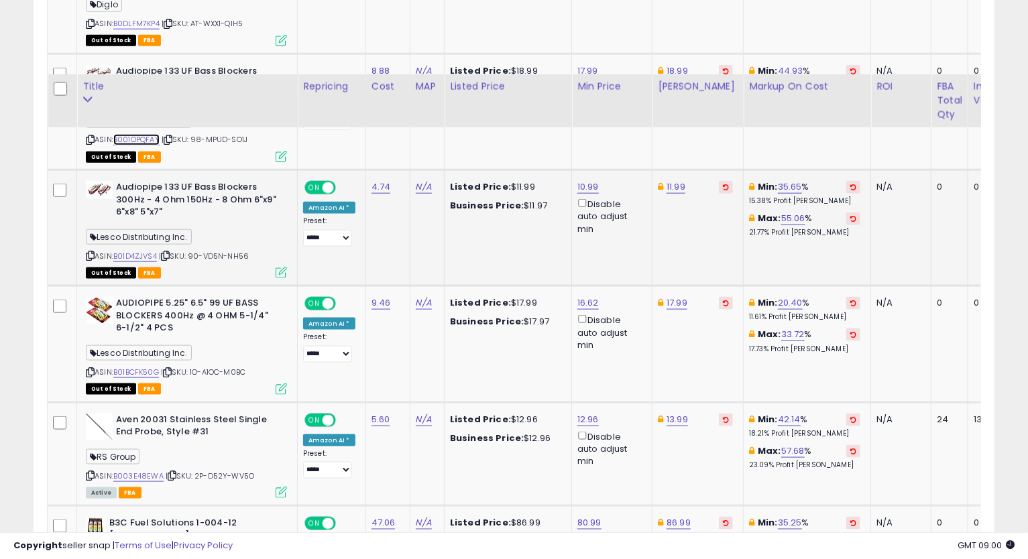
scroll to position [1018, 0]
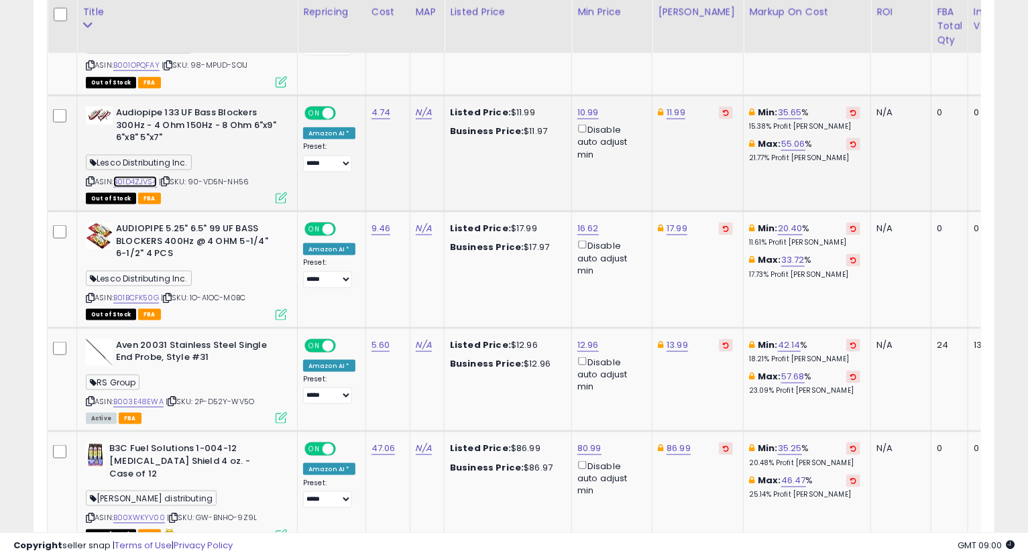
click at [137, 177] on link "B01D4ZJVS4" at bounding box center [135, 181] width 44 height 11
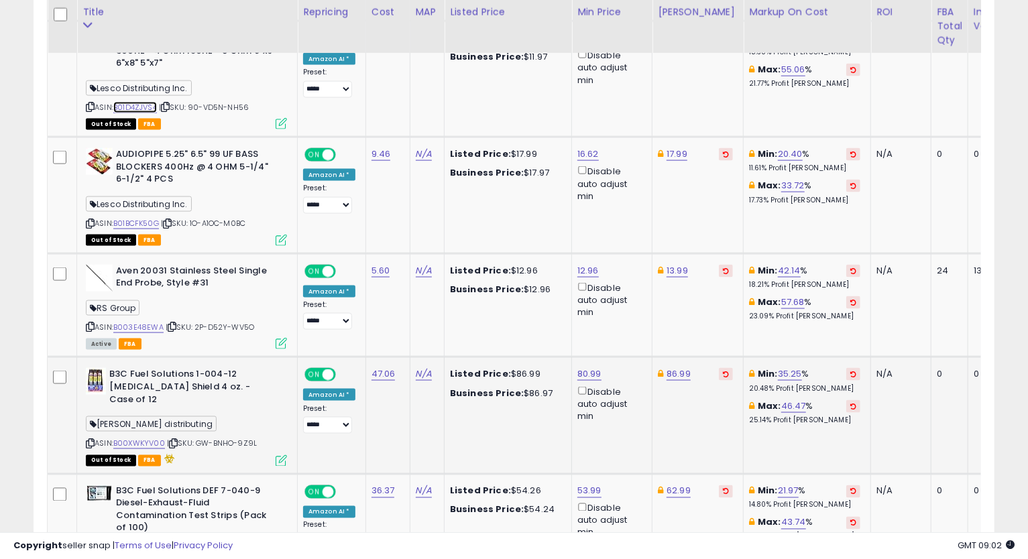
scroll to position [1167, 0]
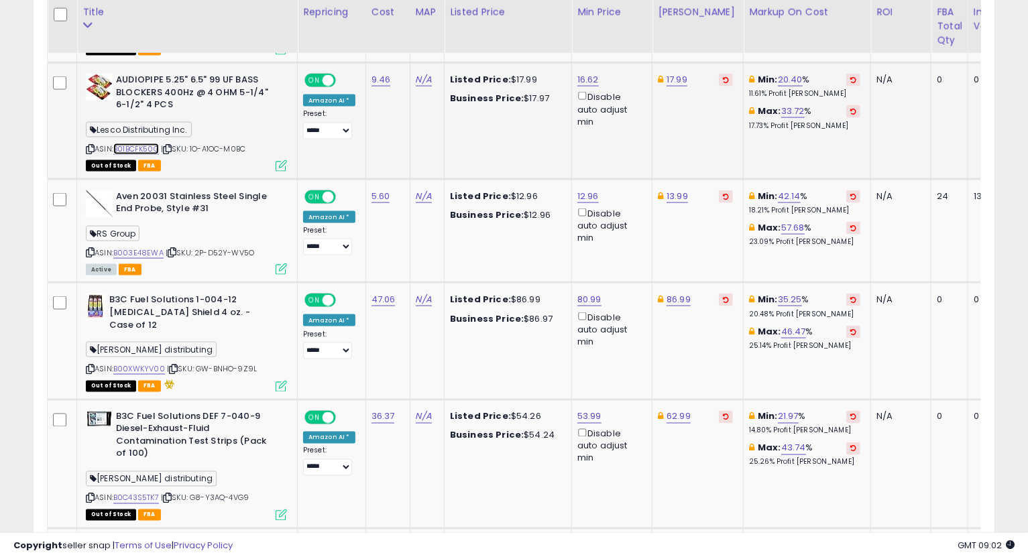
click at [155, 151] on link "B01BCFK50G" at bounding box center [136, 148] width 46 height 11
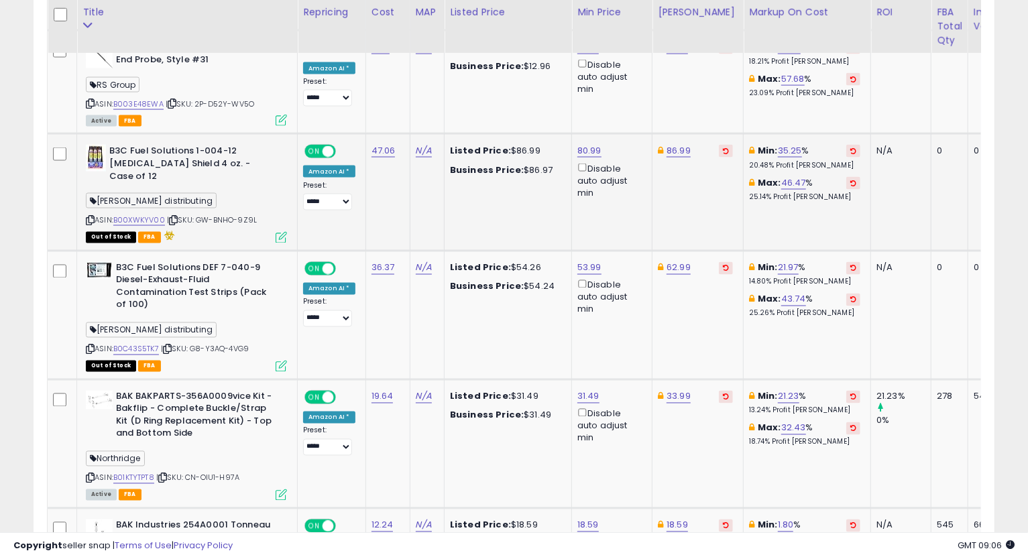
scroll to position [1242, 0]
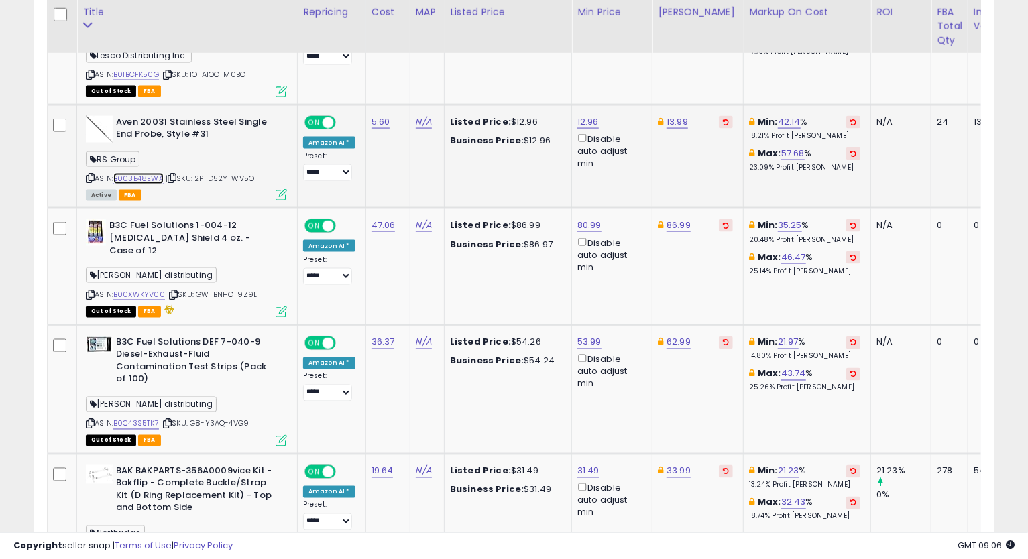
click at [139, 174] on link "B003E48EWA" at bounding box center [138, 178] width 50 height 11
click at [579, 123] on link "12.96" at bounding box center [587, 121] width 21 height 13
drag, startPoint x: 548, startPoint y: 77, endPoint x: 427, endPoint y: 104, distance: 124.3
type input "*****"
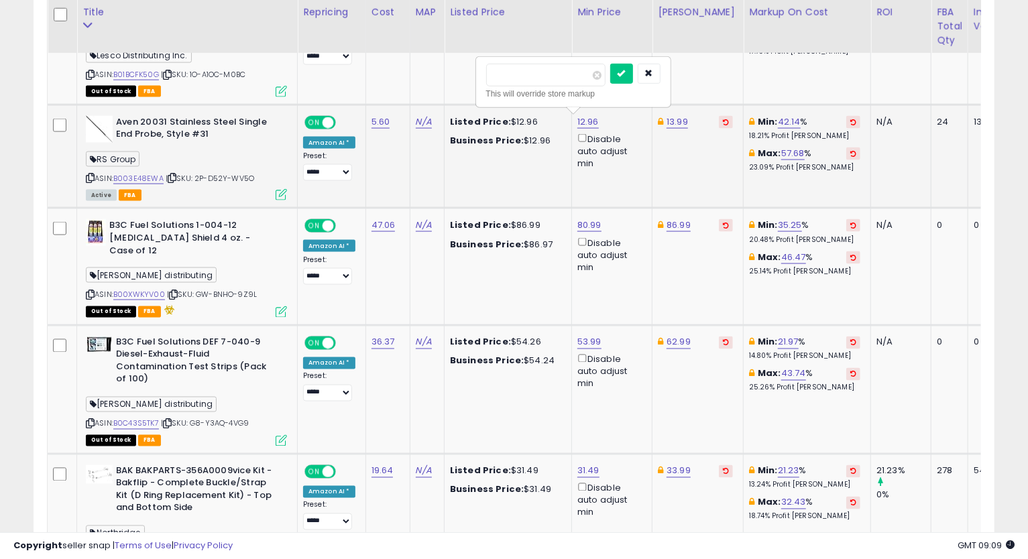
click button "submit" at bounding box center [621, 74] width 23 height 20
click at [91, 176] on icon at bounding box center [90, 177] width 9 height 7
click at [89, 177] on icon at bounding box center [90, 177] width 9 height 7
click at [369, 297] on td "47.06" at bounding box center [387, 267] width 44 height 117
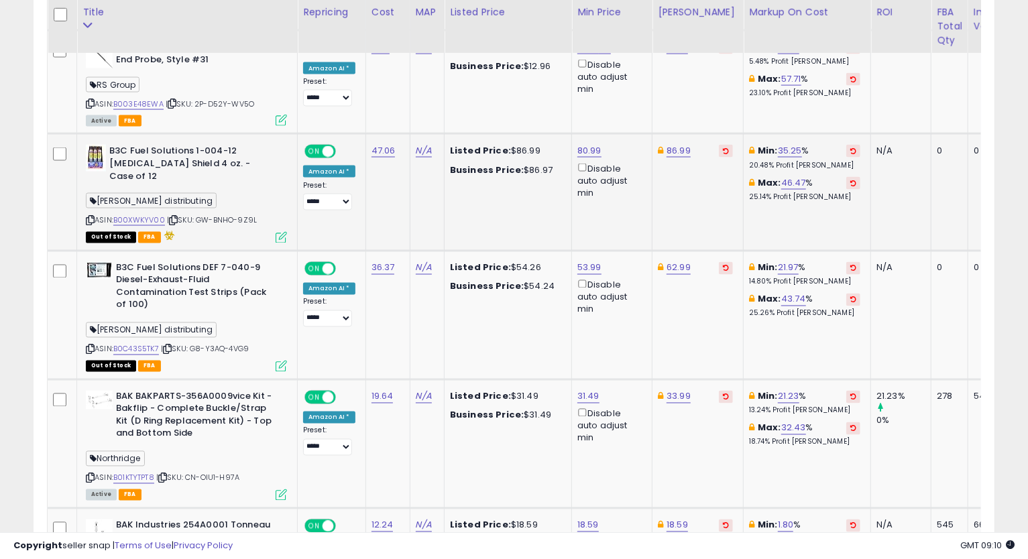
scroll to position [1391, 0]
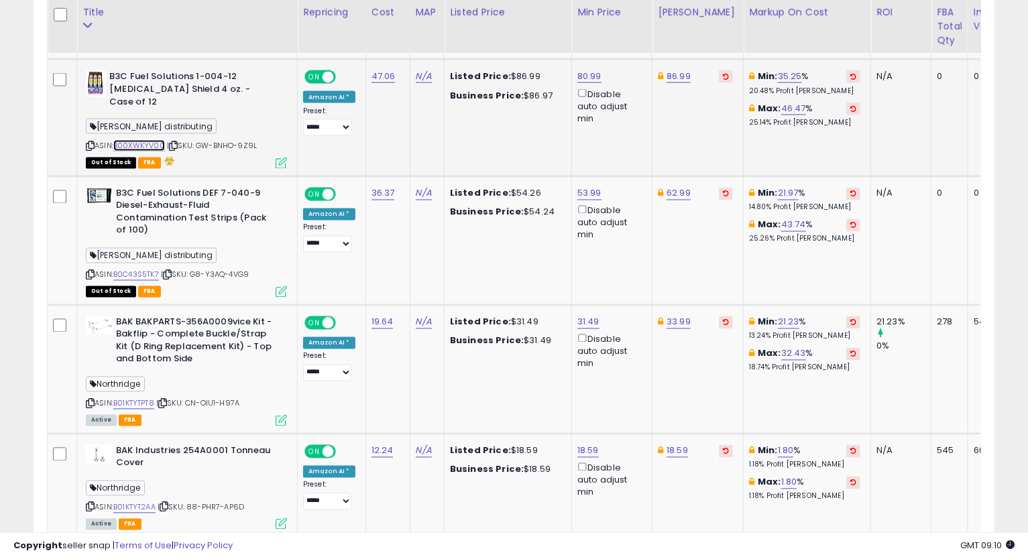
click at [150, 140] on link "B00XWKYV00" at bounding box center [139, 145] width 52 height 11
click at [582, 72] on link "80.99" at bounding box center [589, 76] width 24 height 13
type input "*****"
click button "submit" at bounding box center [622, 28] width 23 height 20
click at [666, 76] on link "86.99" at bounding box center [678, 76] width 24 height 13
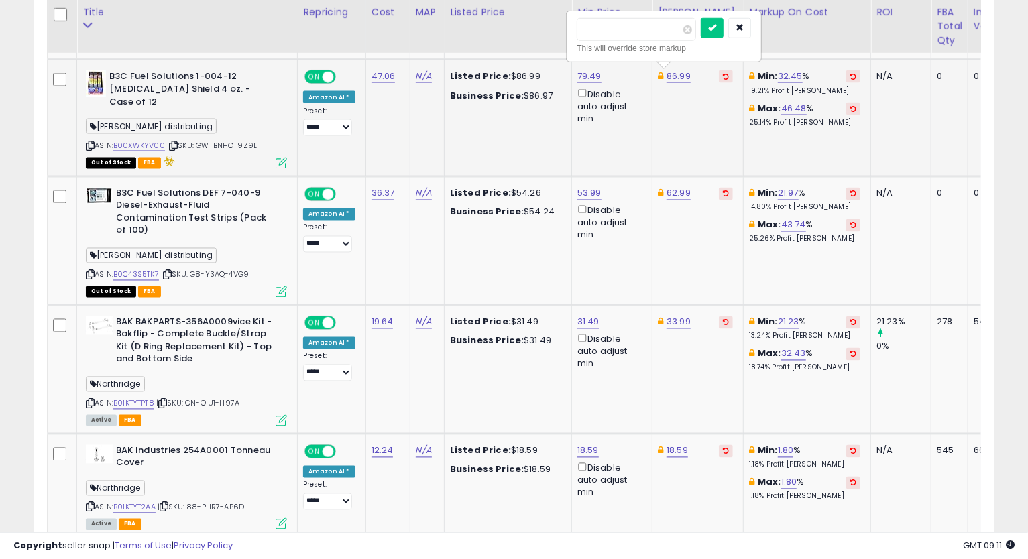
type input "*****"
click button "submit" at bounding box center [712, 28] width 23 height 20
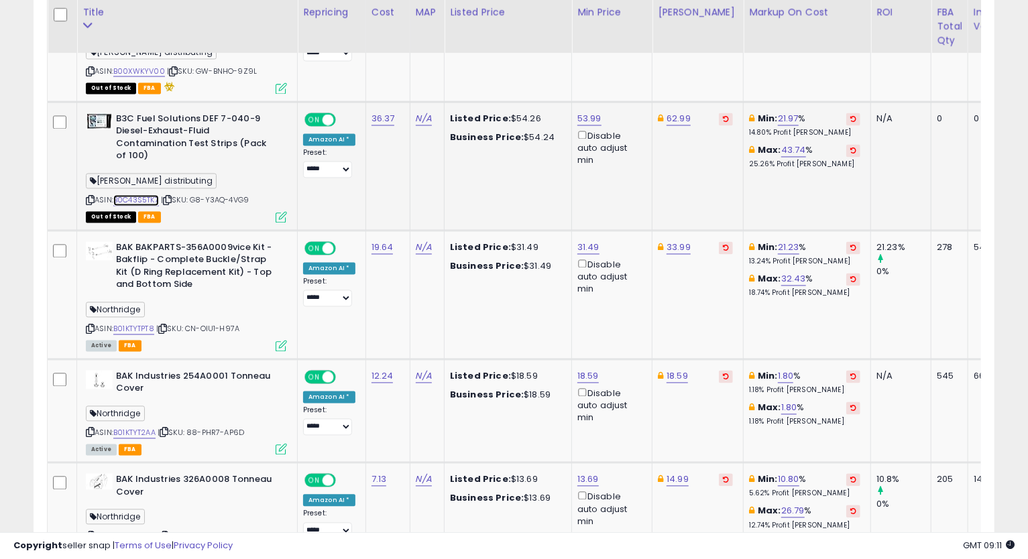
click at [142, 195] on link "B0C43S5TK7" at bounding box center [136, 200] width 46 height 11
click at [681, 113] on link "62.99" at bounding box center [678, 119] width 24 height 13
type input "*"
type input "*****"
click button "submit" at bounding box center [712, 58] width 23 height 20
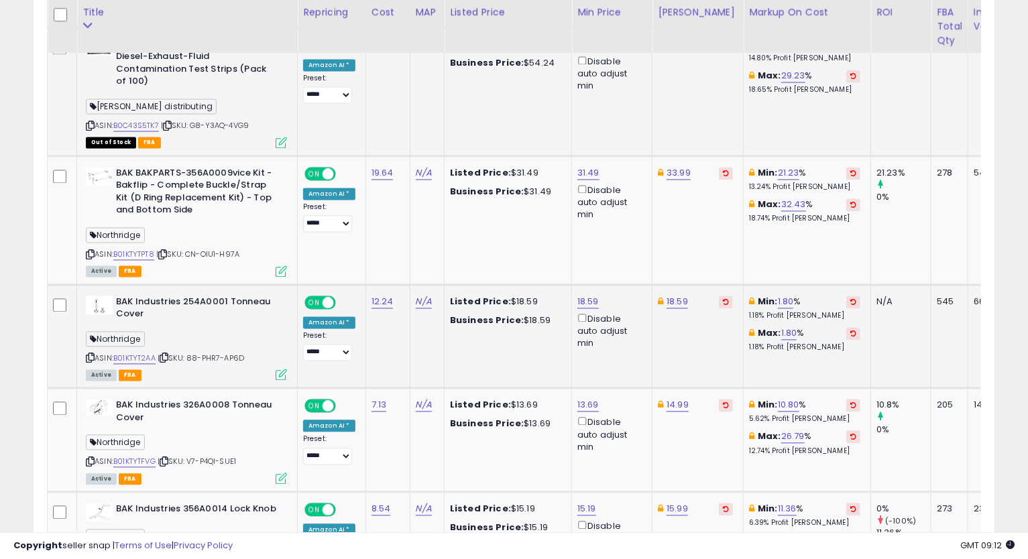
scroll to position [1614, 0]
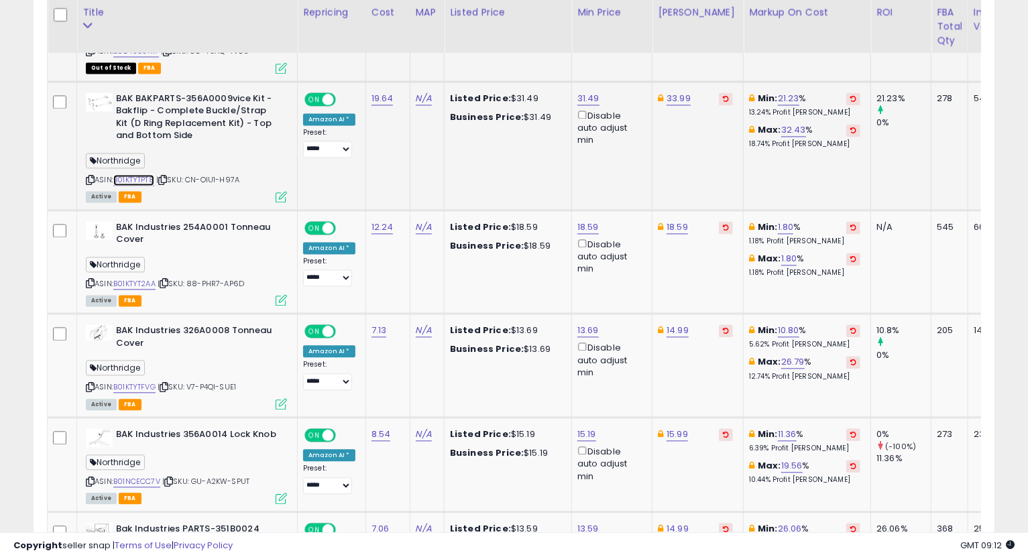
click at [145, 174] on link "B01KTYTPT8" at bounding box center [133, 179] width 41 height 11
click at [89, 176] on icon at bounding box center [90, 179] width 9 height 7
click at [590, 92] on link "31.49" at bounding box center [588, 98] width 22 height 13
drag, startPoint x: 536, startPoint y: 35, endPoint x: 418, endPoint y: 39, distance: 117.4
click at [422, 38] on table "Title Repricing" at bounding box center [654, 541] width 1215 height 3009
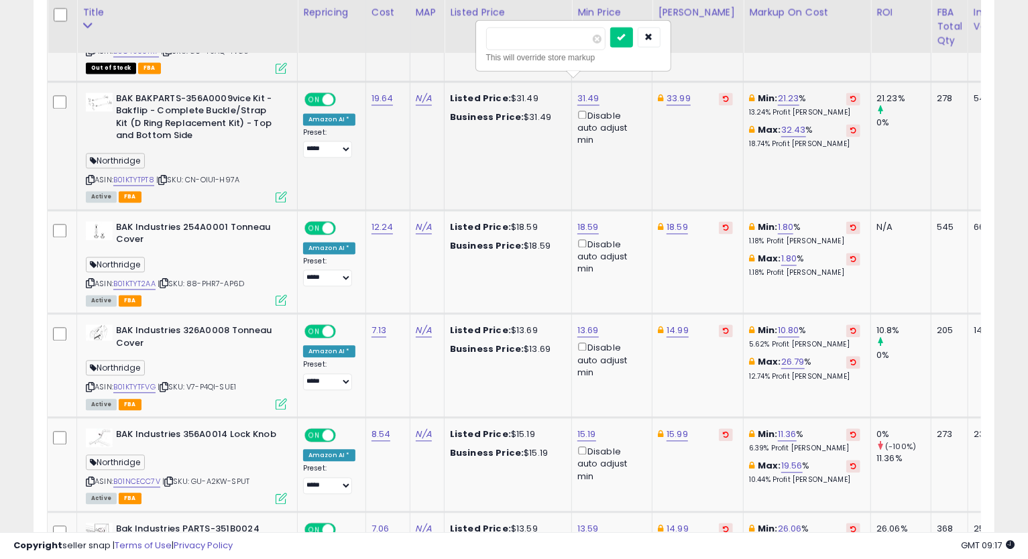
type input "*****"
click button "submit" at bounding box center [621, 37] width 23 height 20
click at [676, 92] on link "33.99" at bounding box center [678, 98] width 24 height 13
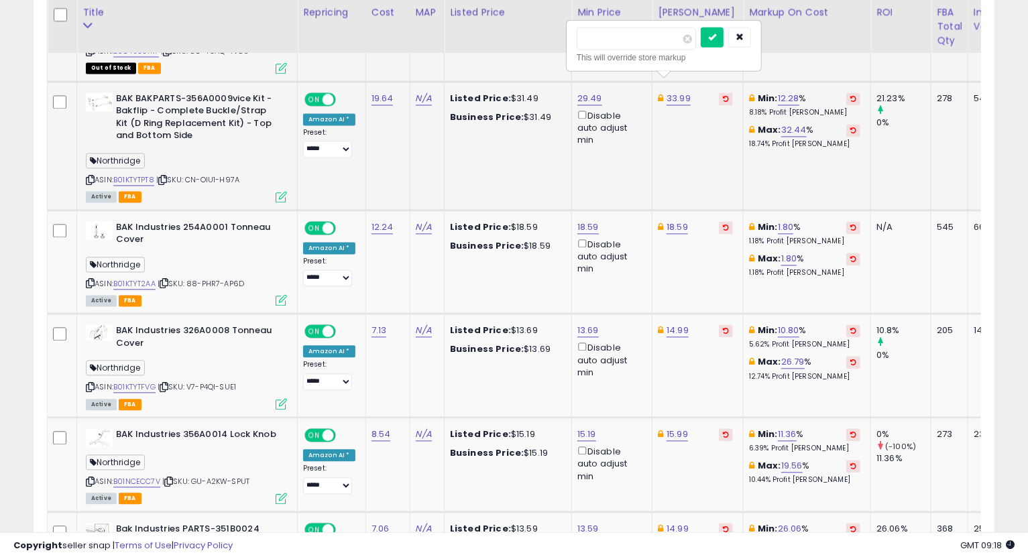
type input "*****"
click button "submit" at bounding box center [712, 37] width 23 height 20
click at [86, 176] on icon at bounding box center [90, 179] width 9 height 7
drag, startPoint x: 312, startPoint y: 170, endPoint x: 290, endPoint y: 170, distance: 21.5
click at [312, 170] on td "ON OFF Amazon AI * Preset: **** *** ***** **** Success Error" at bounding box center [332, 145] width 68 height 129
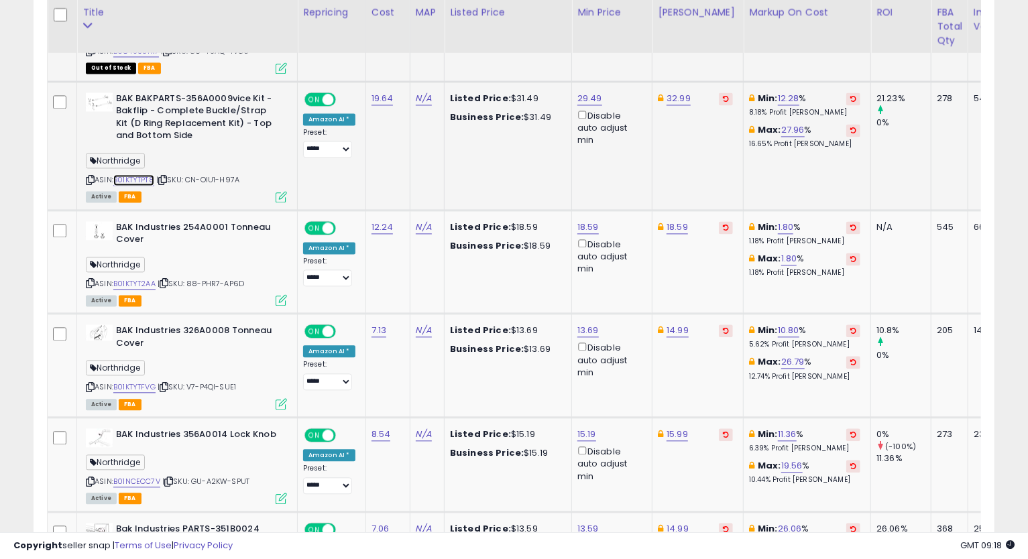
click at [127, 174] on link "B01KTYTPT8" at bounding box center [133, 179] width 41 height 11
click at [90, 176] on icon at bounding box center [90, 179] width 9 height 7
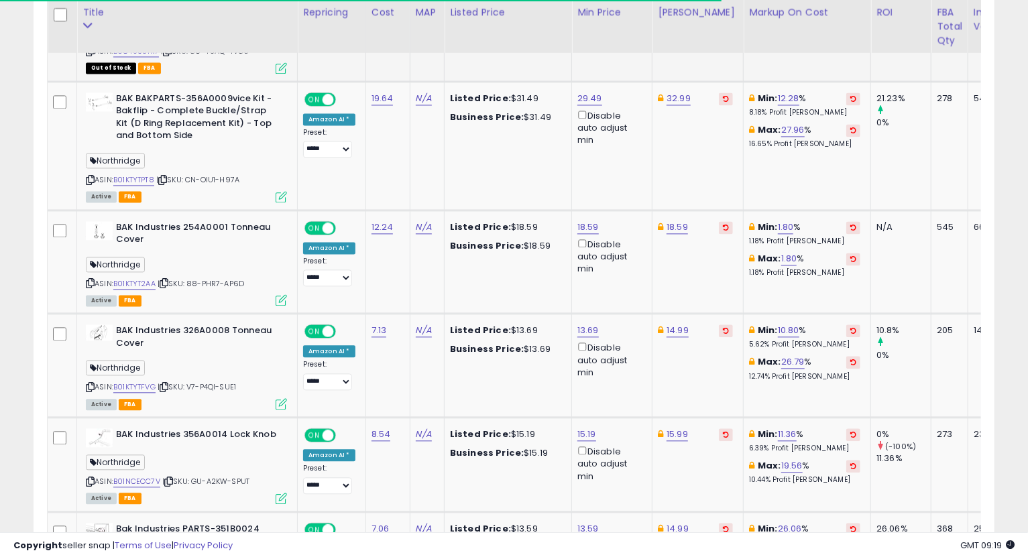
click at [709, 169] on td "32.99" at bounding box center [697, 145] width 91 height 129
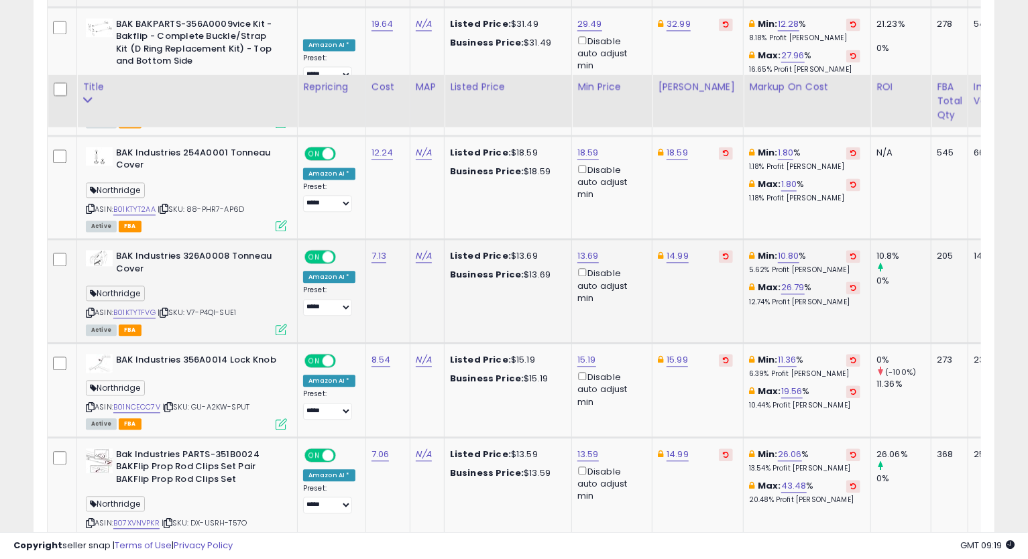
scroll to position [1763, 0]
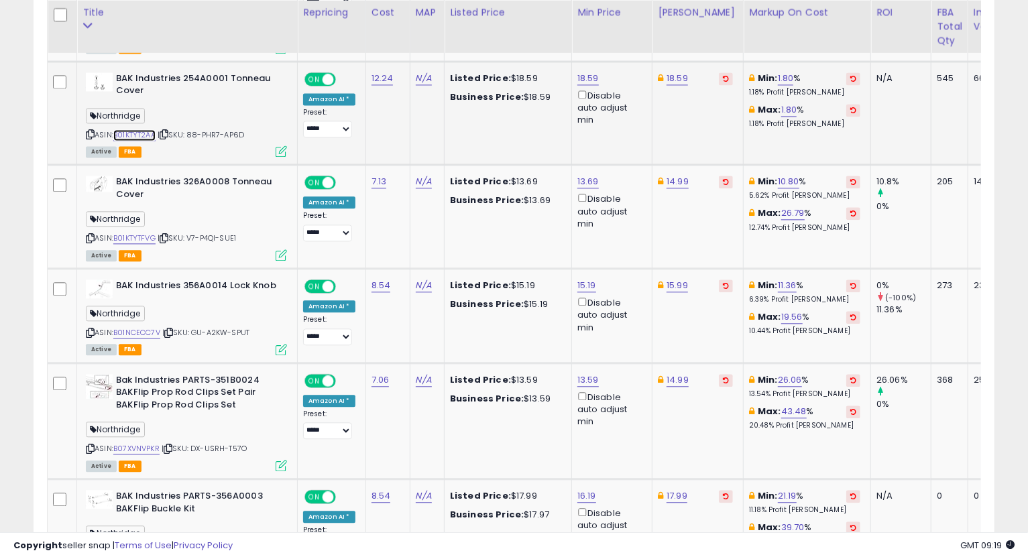
click at [142, 129] on link "B01KTYT2AA" at bounding box center [134, 134] width 42 height 11
click at [91, 131] on icon at bounding box center [90, 134] width 9 height 7
click at [705, 290] on td "15.99" at bounding box center [697, 316] width 91 height 95
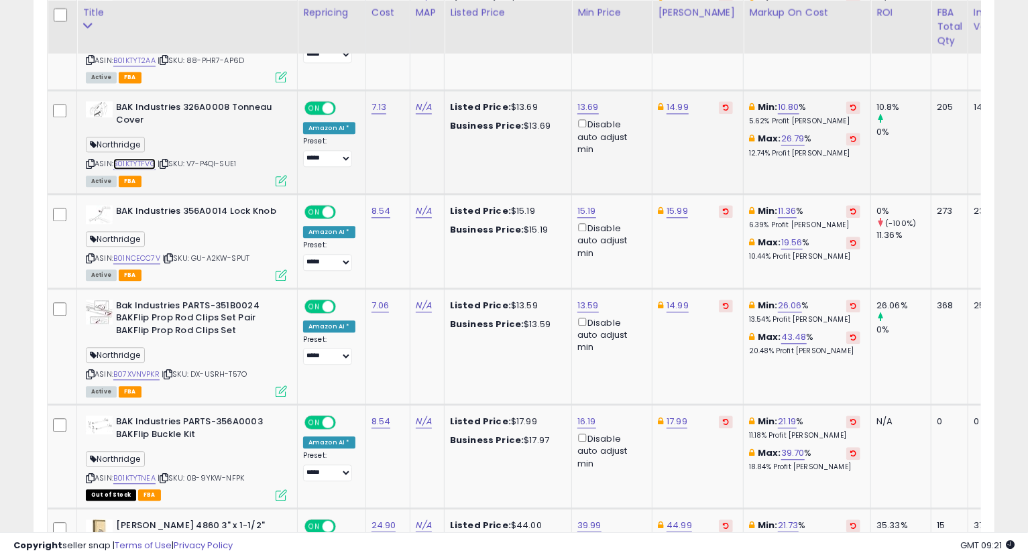
click at [138, 158] on link "B01KTYTFVG" at bounding box center [134, 163] width 42 height 11
click at [92, 160] on icon at bounding box center [90, 163] width 9 height 7
click at [717, 246] on td "15.99" at bounding box center [697, 241] width 91 height 95
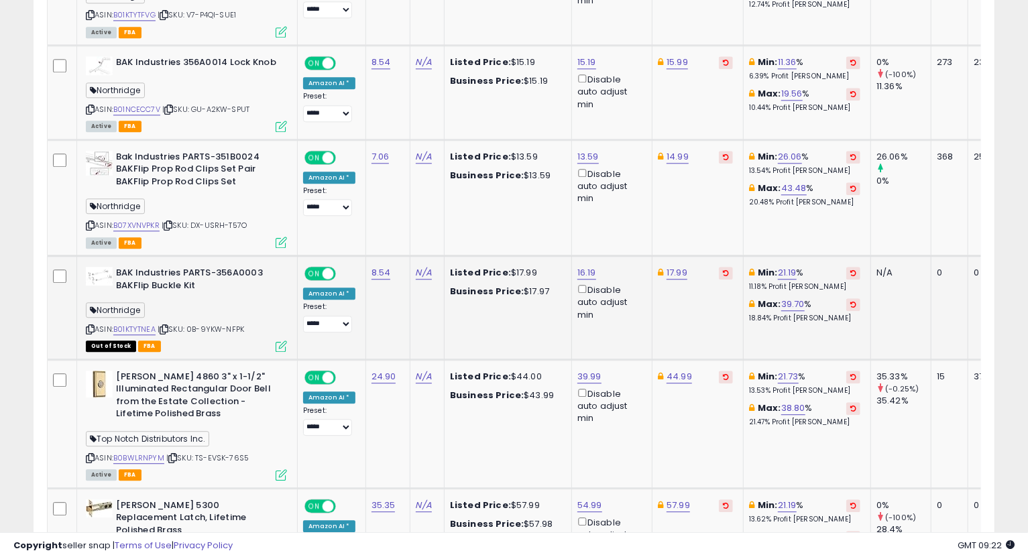
scroll to position [1912, 0]
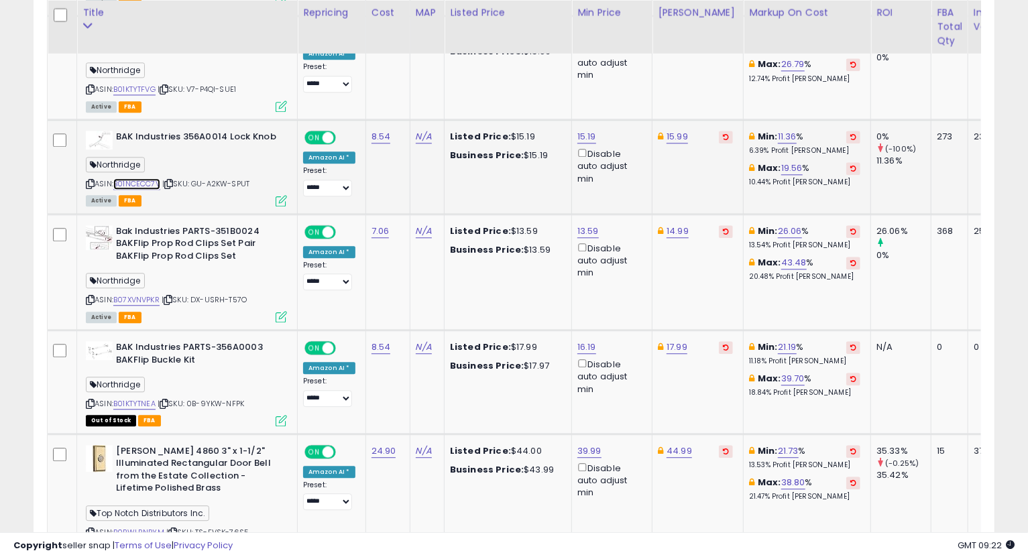
click at [145, 178] on link "B01NCECC7V" at bounding box center [136, 183] width 47 height 11
click at [91, 180] on icon at bounding box center [90, 183] width 9 height 7
click at [87, 180] on icon at bounding box center [90, 183] width 9 height 7
click at [744, 295] on td "Min: 26.06 % 13.54% Profit [PERSON_NAME]: 43.48 % 20.48% Profit [PERSON_NAME]" at bounding box center [807, 272] width 127 height 116
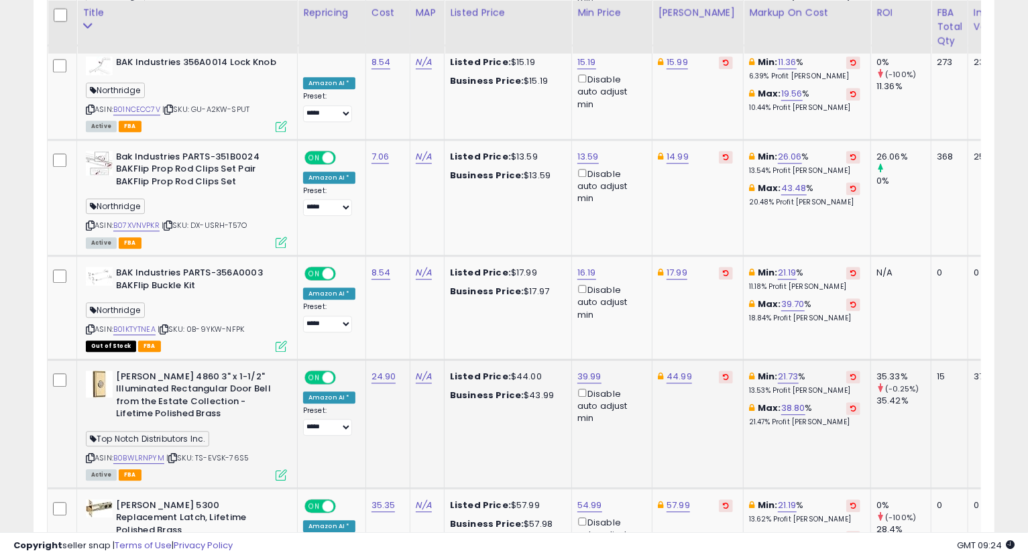
scroll to position [2061, 0]
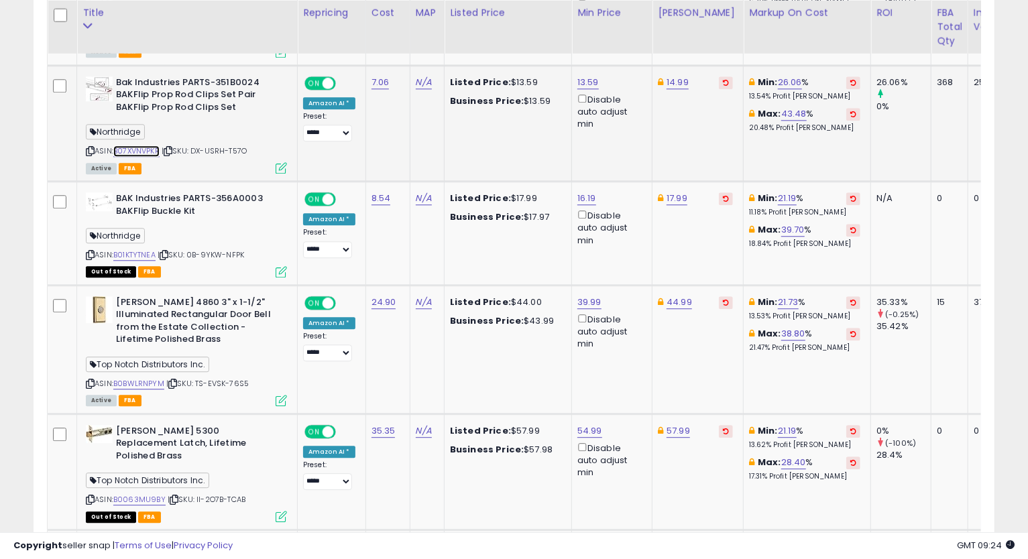
click at [150, 145] on link "B07XVNVPKR" at bounding box center [136, 150] width 46 height 11
click at [91, 147] on icon at bounding box center [90, 150] width 9 height 7
click at [86, 147] on icon at bounding box center [90, 150] width 9 height 7
click at [88, 147] on icon at bounding box center [90, 150] width 9 height 7
click at [839, 251] on td "Min: 21.19 % 11.18% Profit [PERSON_NAME]: 39.70 % 18.84% Profit [PERSON_NAME]" at bounding box center [807, 233] width 127 height 104
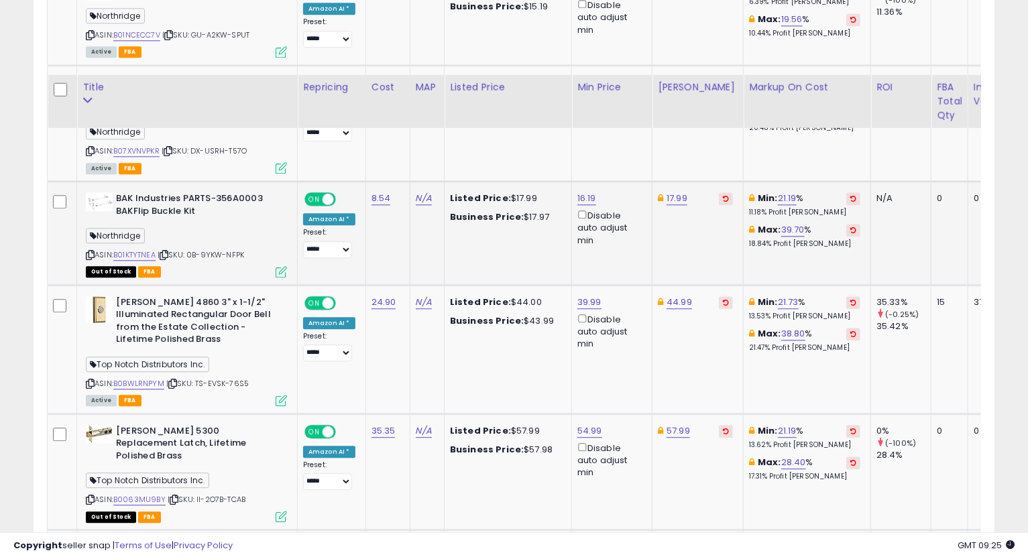
scroll to position [2135, 0]
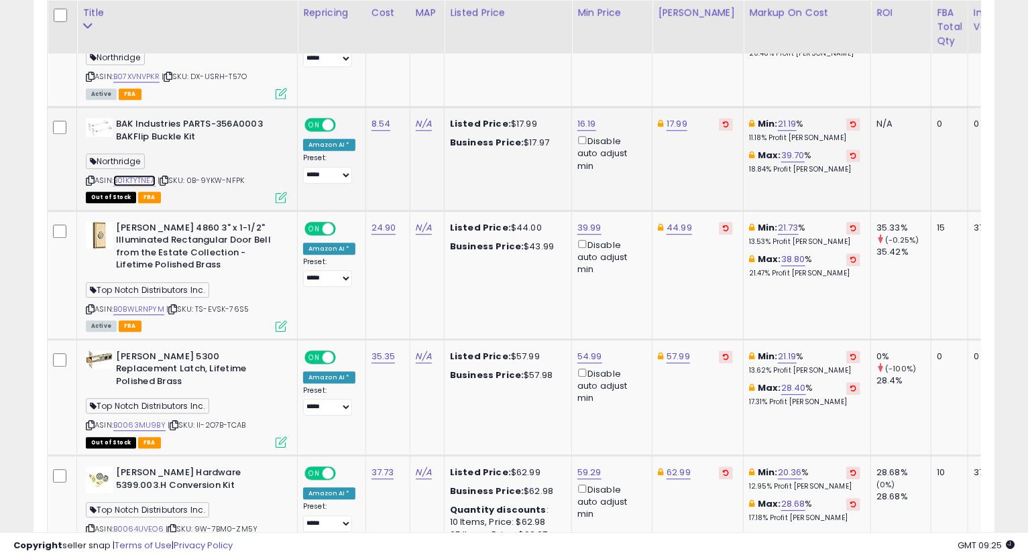
click at [141, 175] on link "B01KTYTNEA" at bounding box center [134, 180] width 42 height 11
click at [581, 117] on link "16.19" at bounding box center [586, 123] width 19 height 13
drag, startPoint x: 552, startPoint y: 64, endPoint x: 429, endPoint y: 75, distance: 123.2
click at [431, 75] on tbody "AudioControl LC7iPRO Six-Channel Line Output Converter with Accubass, Seamless …" at bounding box center [655, 46] width 1214 height 2955
click at [652, 63] on icon "button" at bounding box center [648, 61] width 8 height 8
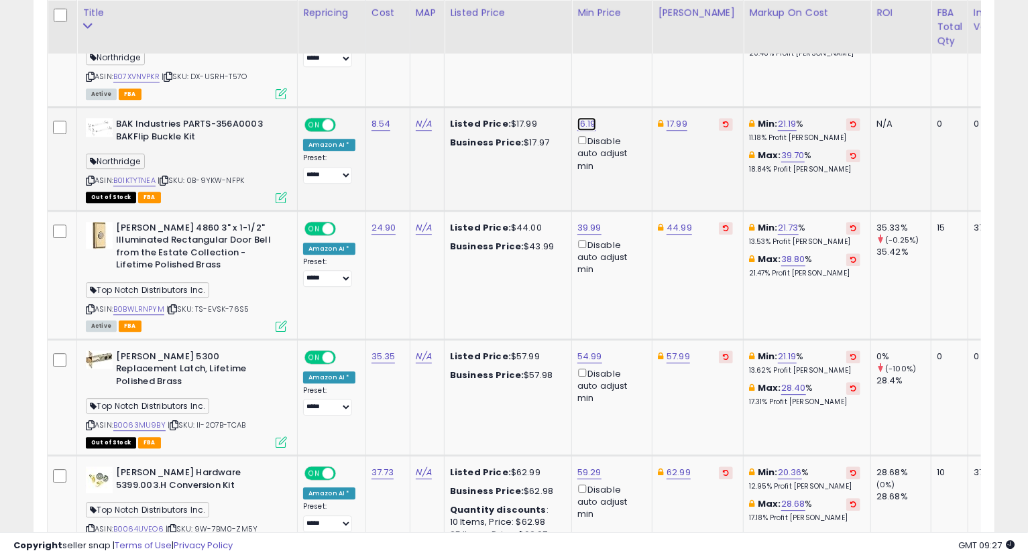
click at [590, 117] on link "16.19" at bounding box center [586, 123] width 19 height 13
type input "*****"
click button "submit" at bounding box center [620, 62] width 23 height 20
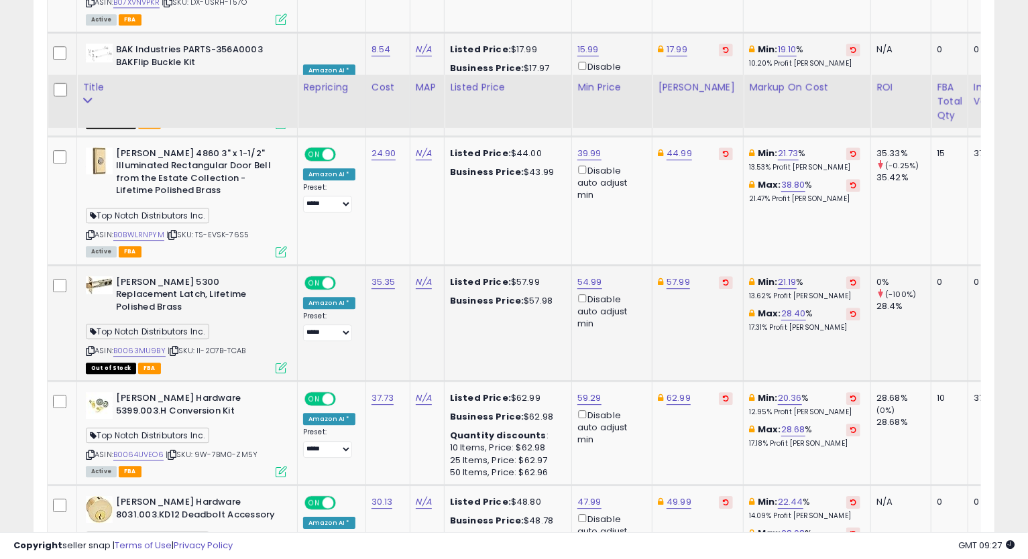
scroll to position [2285, 0]
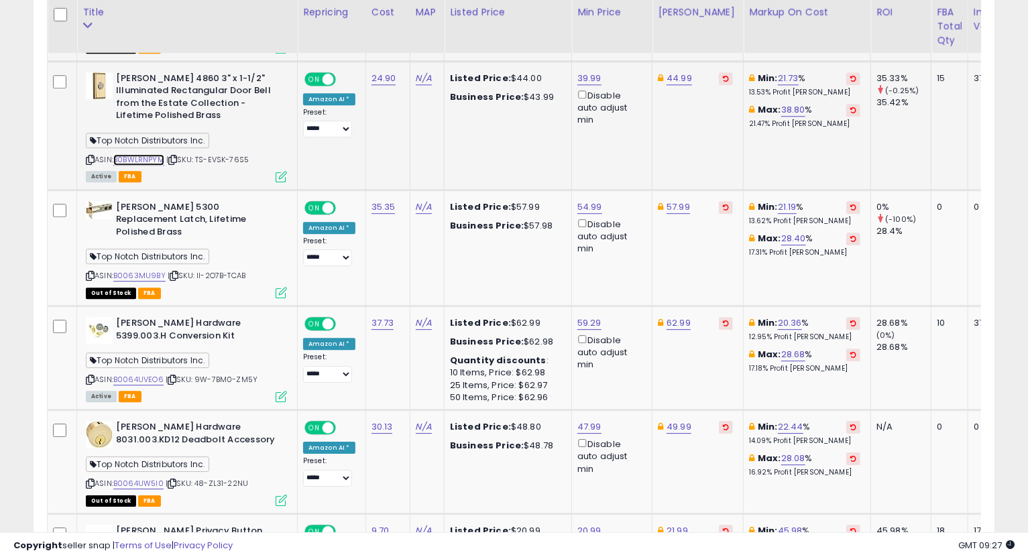
click at [131, 154] on link "B0BWLRNPYM" at bounding box center [138, 159] width 51 height 11
click at [87, 156] on icon at bounding box center [90, 159] width 9 height 7
click at [663, 72] on div "44.99" at bounding box center [695, 78] width 75 height 12
click at [666, 72] on link "44.99" at bounding box center [678, 78] width 25 height 13
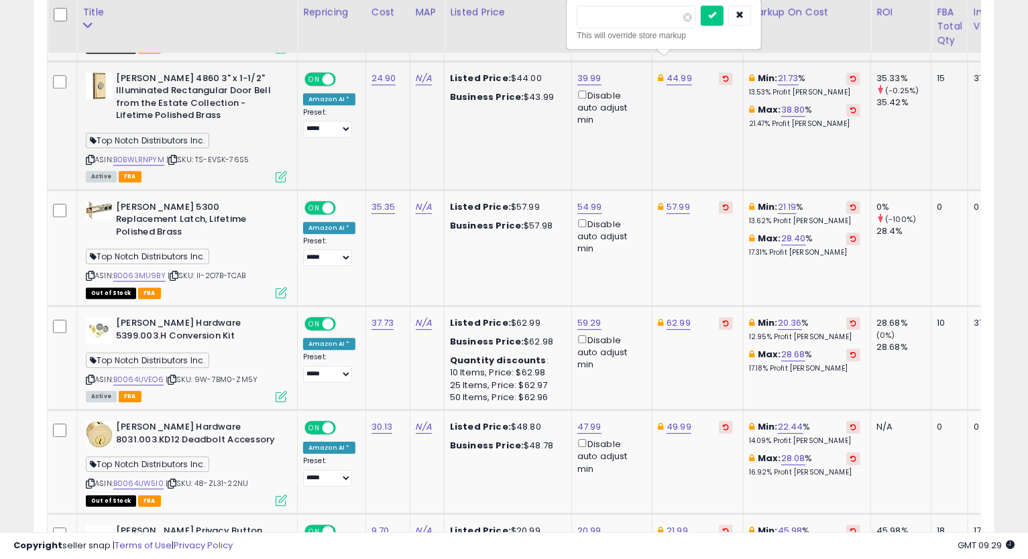
click at [590, 21] on input "*****" at bounding box center [636, 16] width 119 height 23
type input "*****"
click button "submit" at bounding box center [712, 15] width 23 height 20
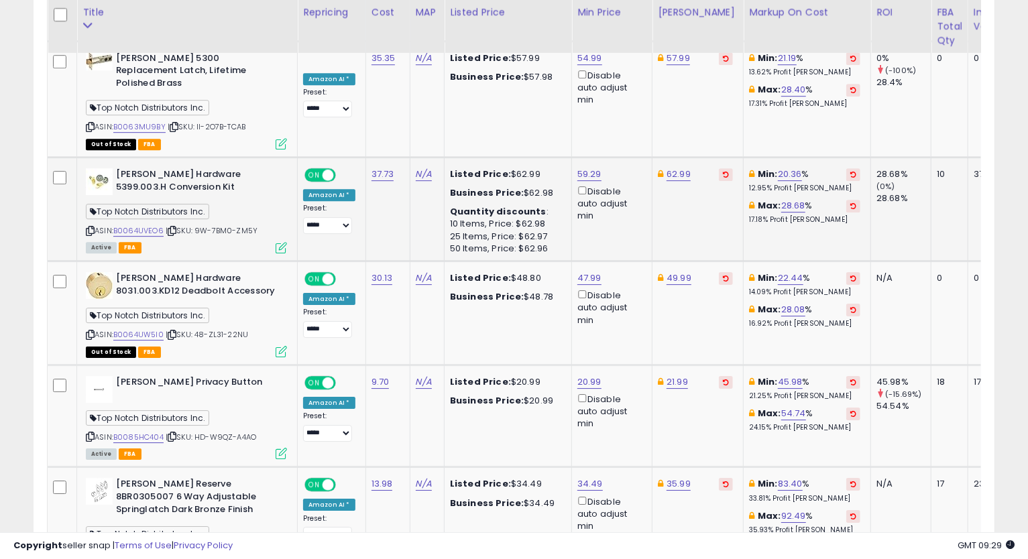
scroll to position [2359, 0]
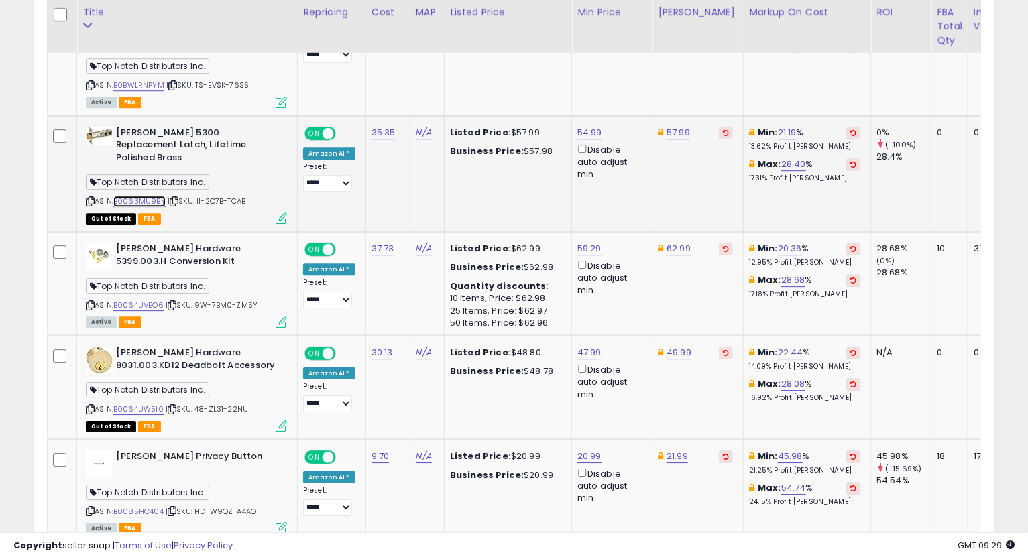
click at [143, 196] on link "B0063MU9BY" at bounding box center [139, 201] width 52 height 11
click at [678, 126] on link "57.99" at bounding box center [677, 132] width 23 height 13
type input "*"
type input "*****"
click button "submit" at bounding box center [712, 70] width 23 height 20
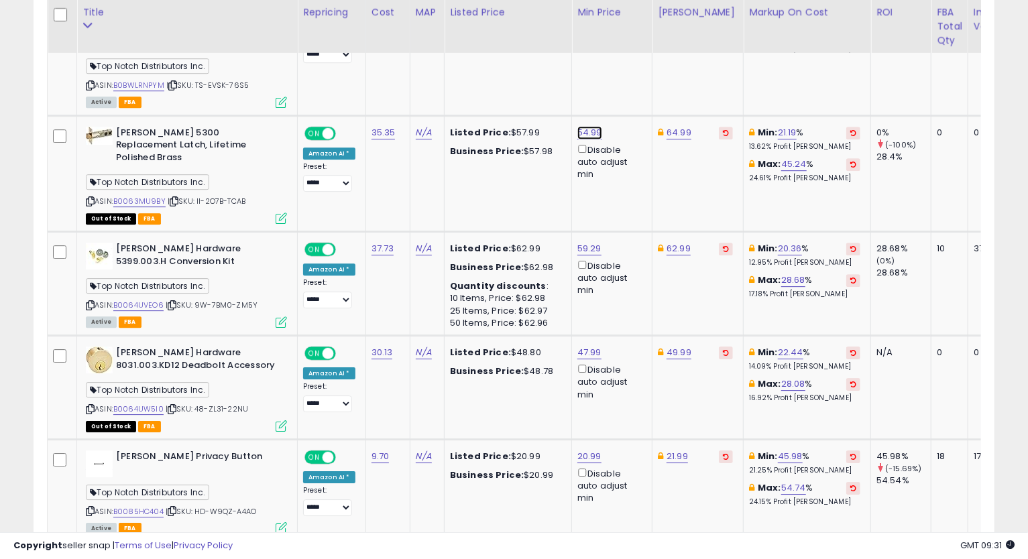
click at [591, 126] on link "54.99" at bounding box center [589, 132] width 25 height 13
type input "*****"
click button "submit" at bounding box center [622, 70] width 23 height 20
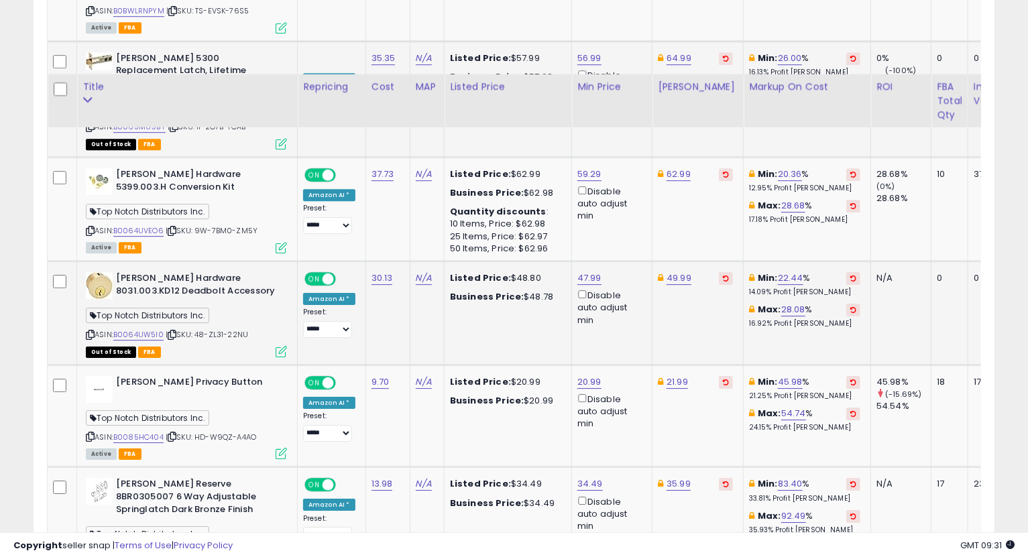
scroll to position [2508, 0]
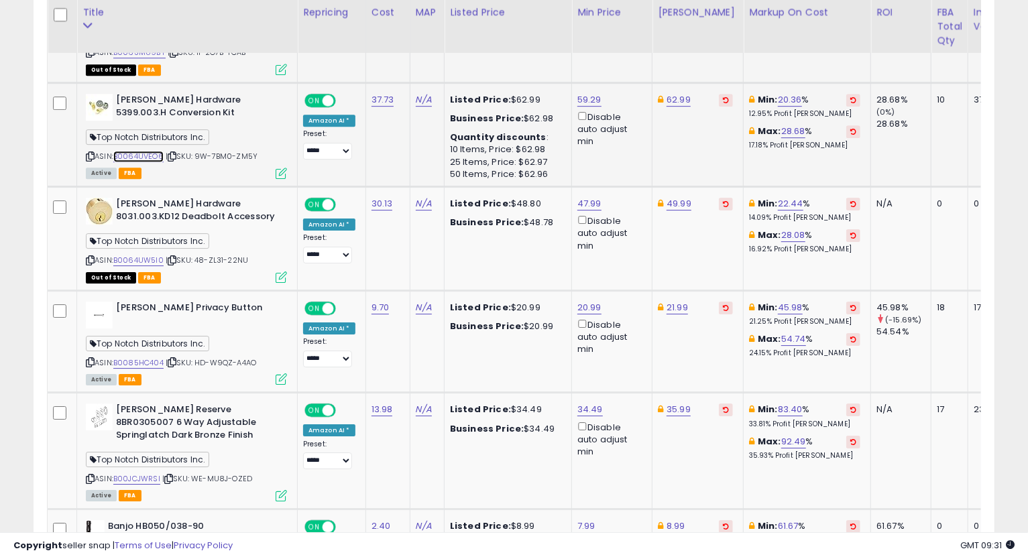
click at [149, 151] on link "B0064UVEO6" at bounding box center [138, 156] width 50 height 11
click at [87, 153] on icon at bounding box center [90, 156] width 9 height 7
click at [577, 93] on link "59.29" at bounding box center [589, 99] width 24 height 13
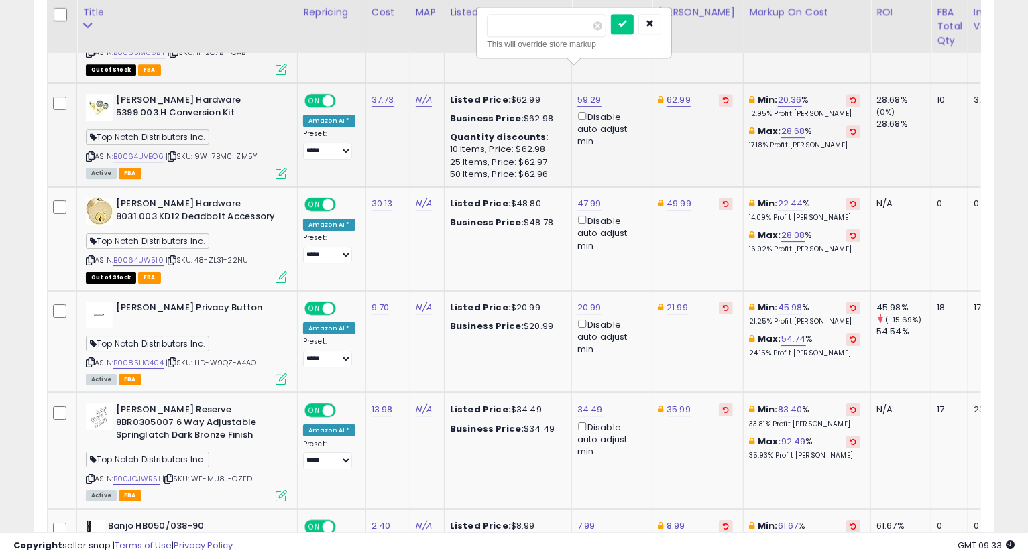
type input "*"
type input "*****"
click button "submit" at bounding box center [622, 24] width 23 height 20
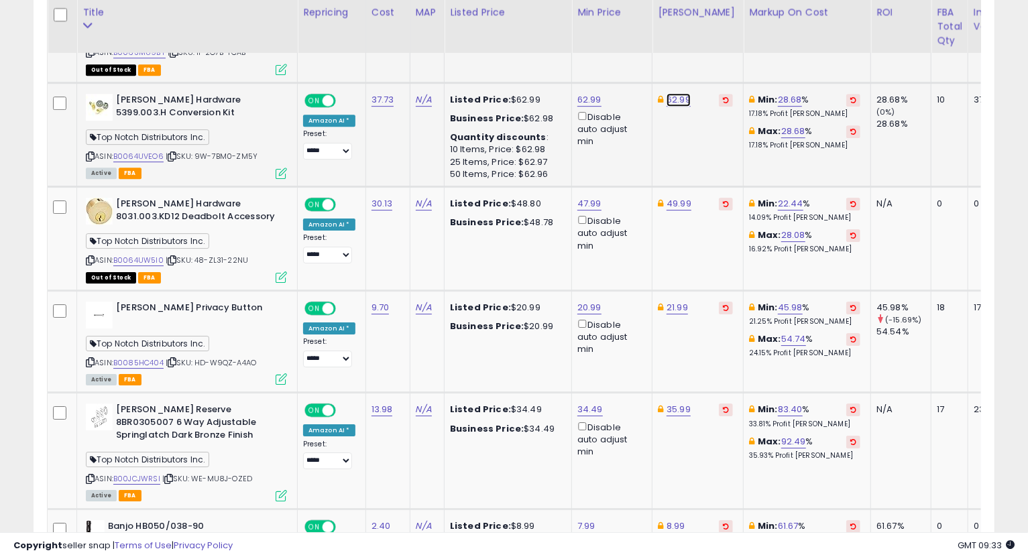
click at [676, 93] on link "62.99" at bounding box center [678, 99] width 24 height 13
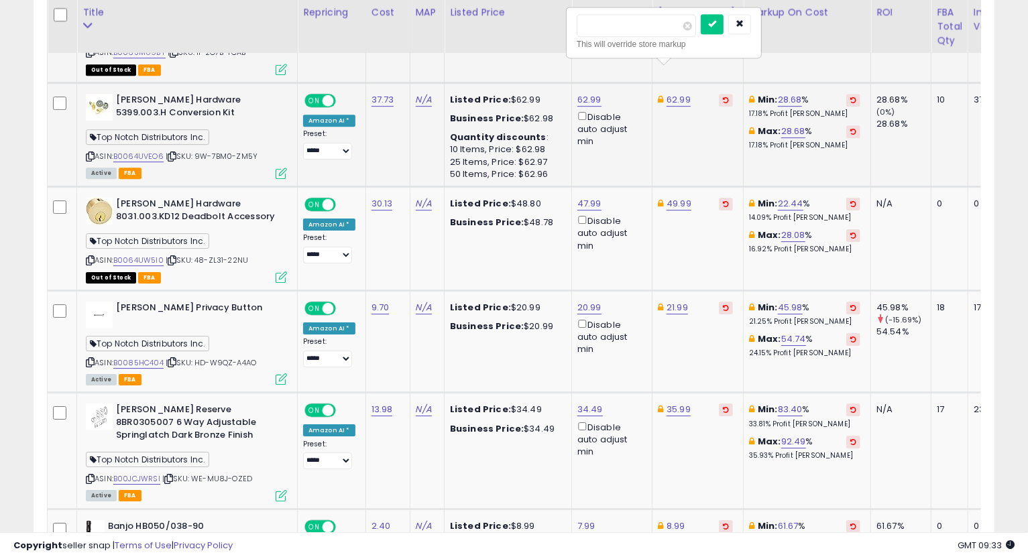
click at [591, 27] on input "*****" at bounding box center [636, 25] width 119 height 23
type input "*****"
click button "submit" at bounding box center [712, 24] width 23 height 20
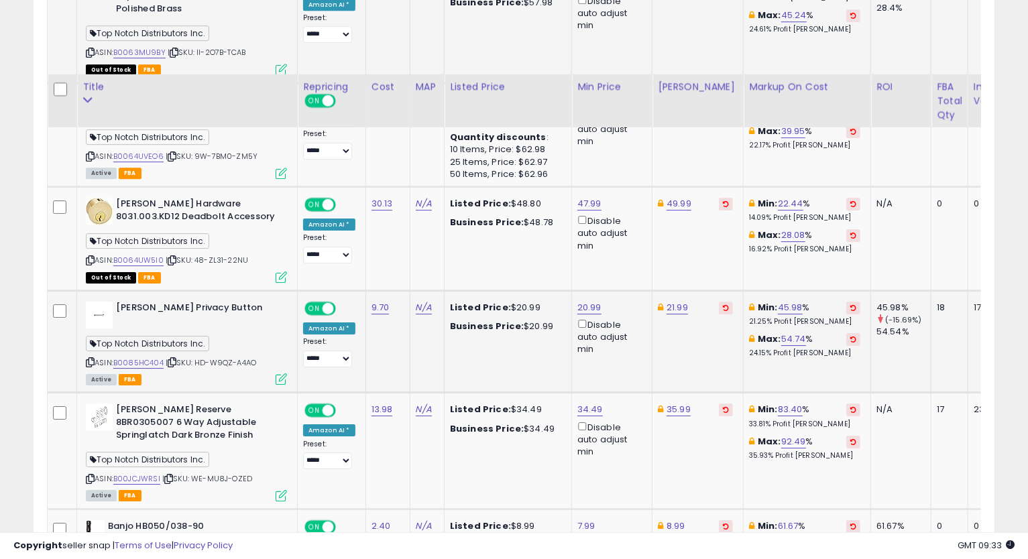
scroll to position [2583, 0]
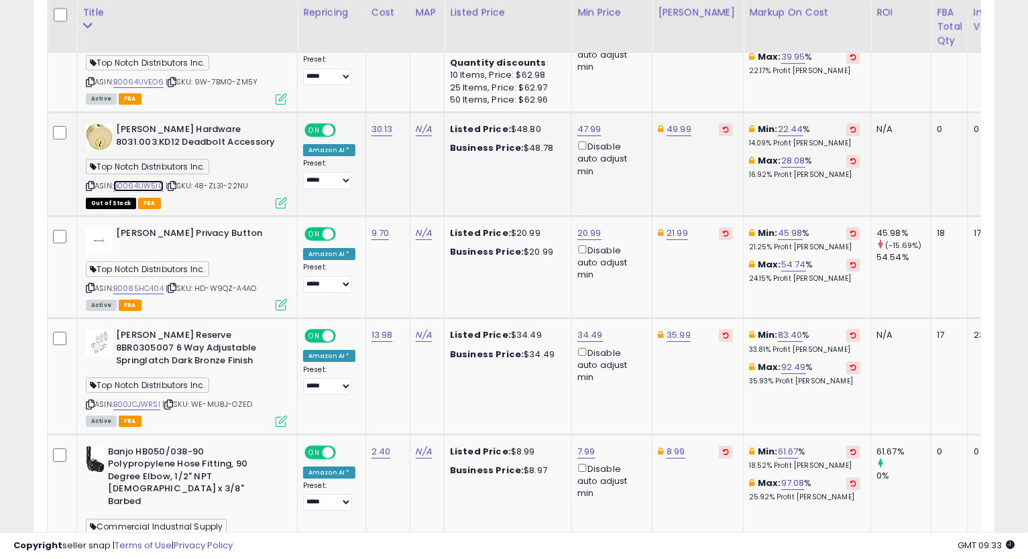
click at [153, 180] on link "B0064UW5I0" at bounding box center [138, 185] width 50 height 11
click at [681, 123] on link "49.99" at bounding box center [678, 129] width 25 height 13
type input "*"
type input "*****"
click button "submit" at bounding box center [712, 54] width 23 height 20
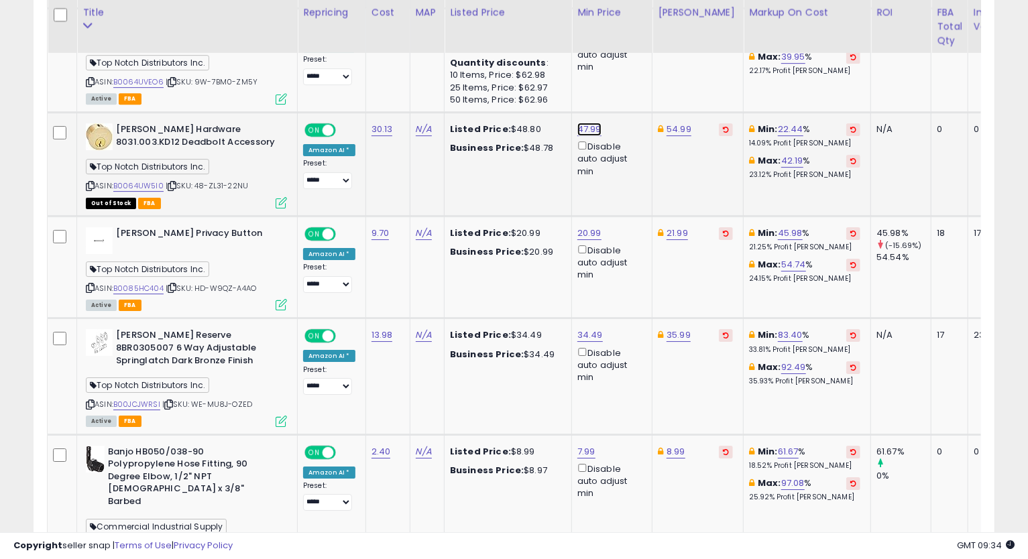
click at [585, 123] on link "47.99" at bounding box center [589, 129] width 24 height 13
type input "*****"
click button "submit" at bounding box center [622, 54] width 23 height 20
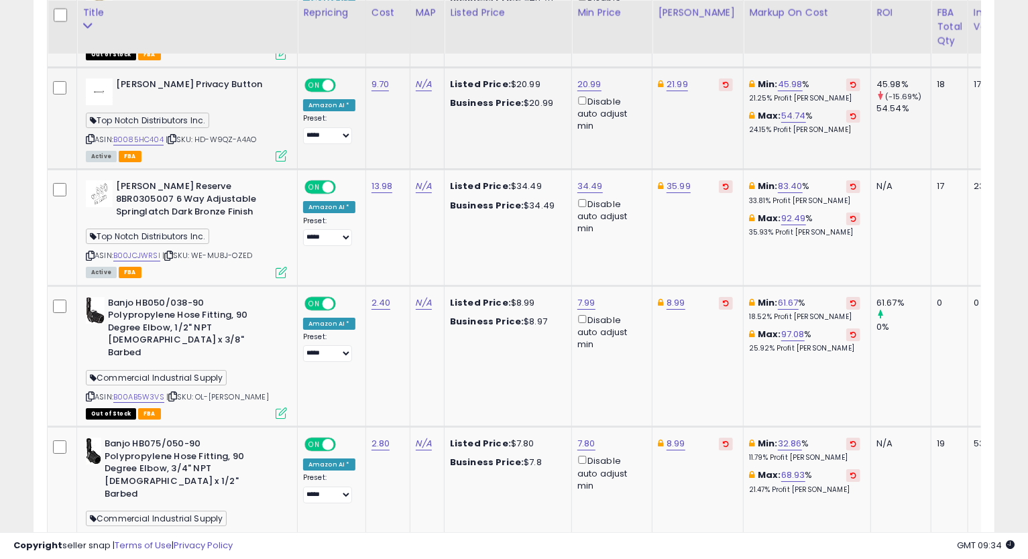
scroll to position [2657, 0]
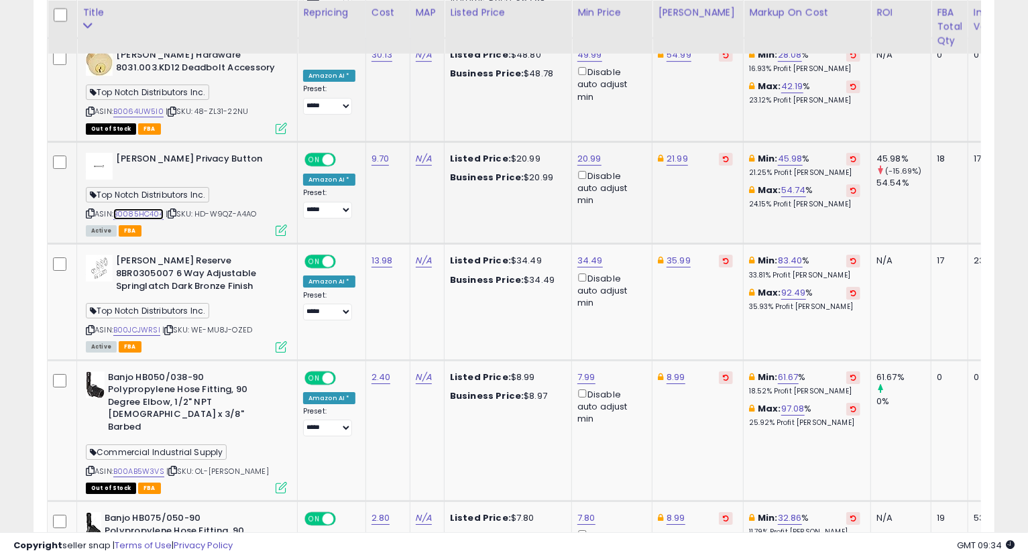
click at [154, 209] on link "B0085HC404" at bounding box center [138, 214] width 50 height 11
click at [88, 210] on icon at bounding box center [90, 213] width 9 height 7
click at [677, 152] on link "21.99" at bounding box center [676, 158] width 21 height 13
click at [594, 91] on input "*****" at bounding box center [634, 84] width 119 height 23
type input "*****"
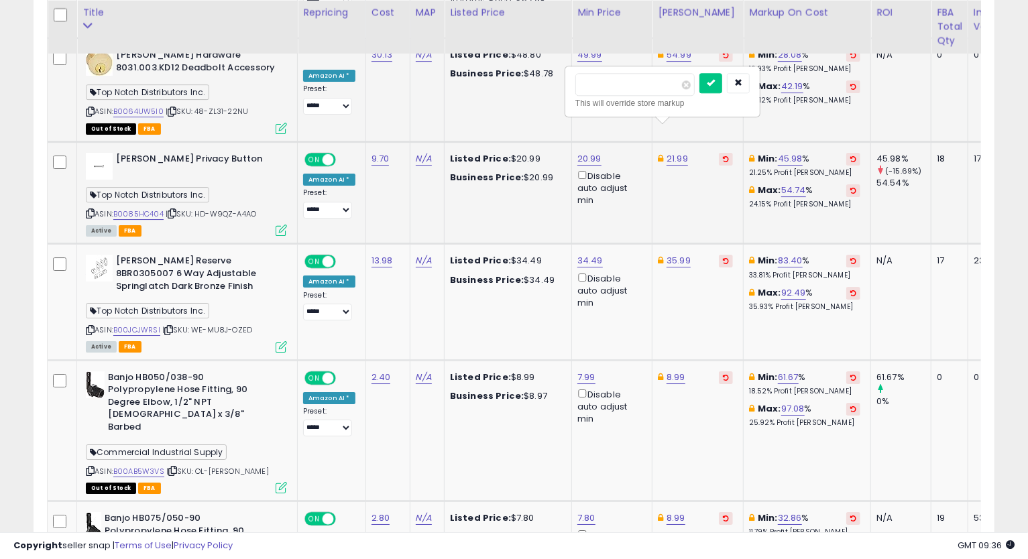
click button "submit" at bounding box center [710, 83] width 23 height 20
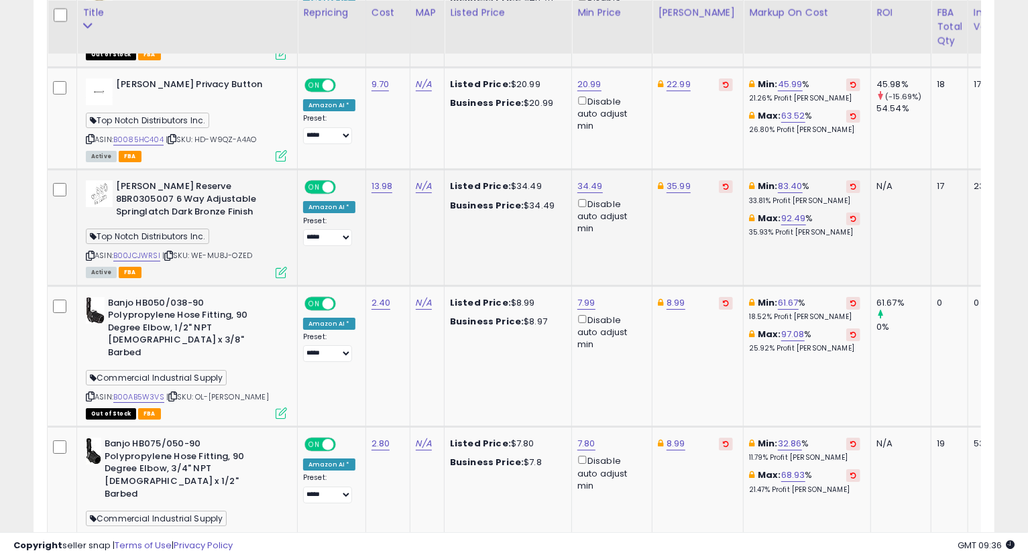
scroll to position [2806, 0]
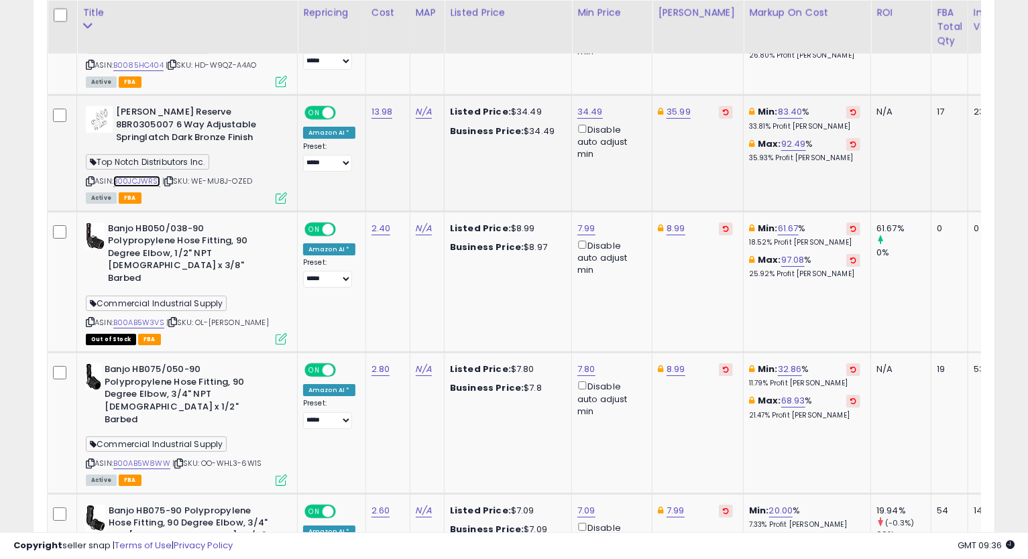
click at [152, 176] on link "B00JCJWRSI" at bounding box center [136, 181] width 47 height 11
click at [88, 178] on icon at bounding box center [90, 181] width 9 height 7
click at [593, 105] on link "34.49" at bounding box center [589, 111] width 25 height 13
drag, startPoint x: 499, startPoint y: 35, endPoint x: 567, endPoint y: 38, distance: 68.4
click at [545, 35] on input "*****" at bounding box center [546, 37] width 119 height 23
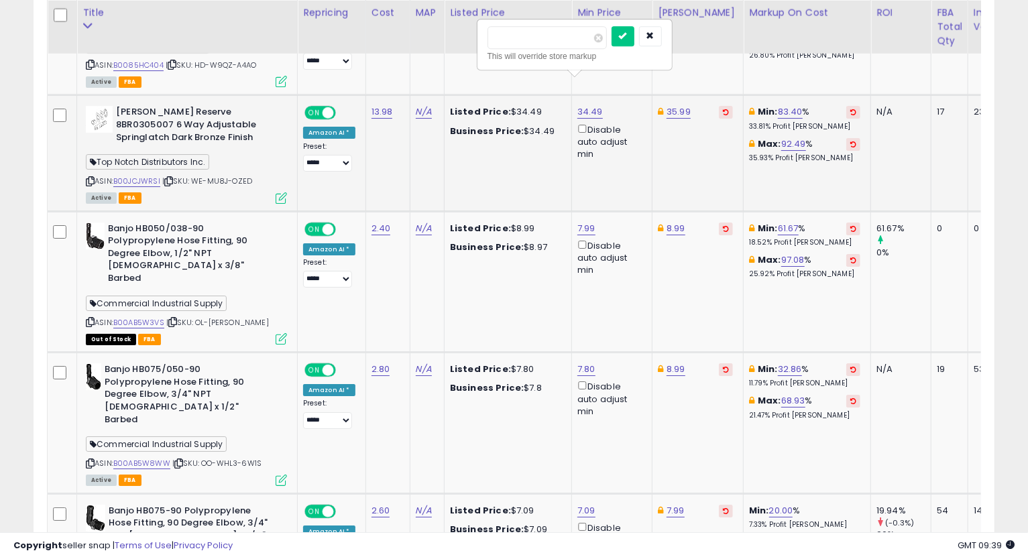
type input "*****"
click button "submit" at bounding box center [622, 36] width 23 height 20
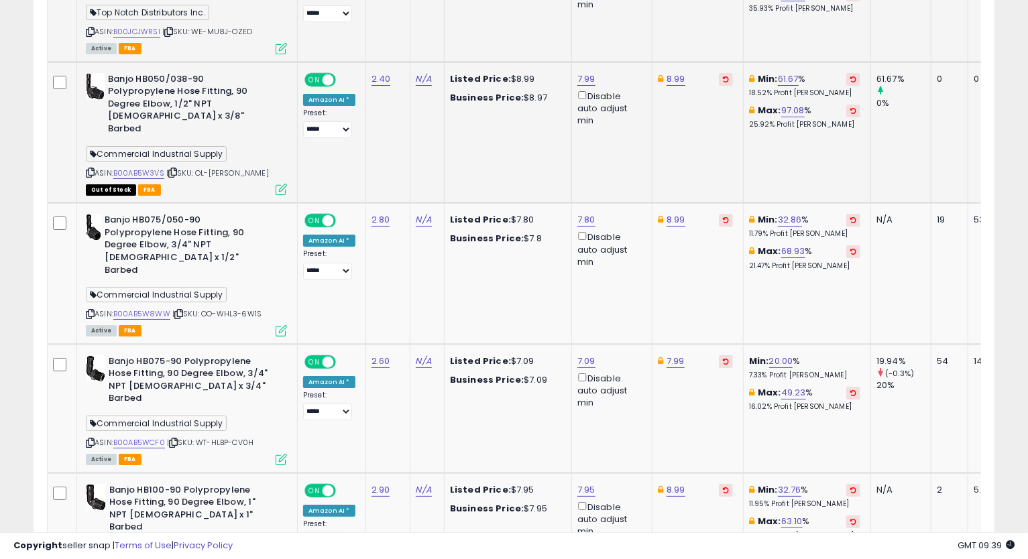
scroll to position [2880, 0]
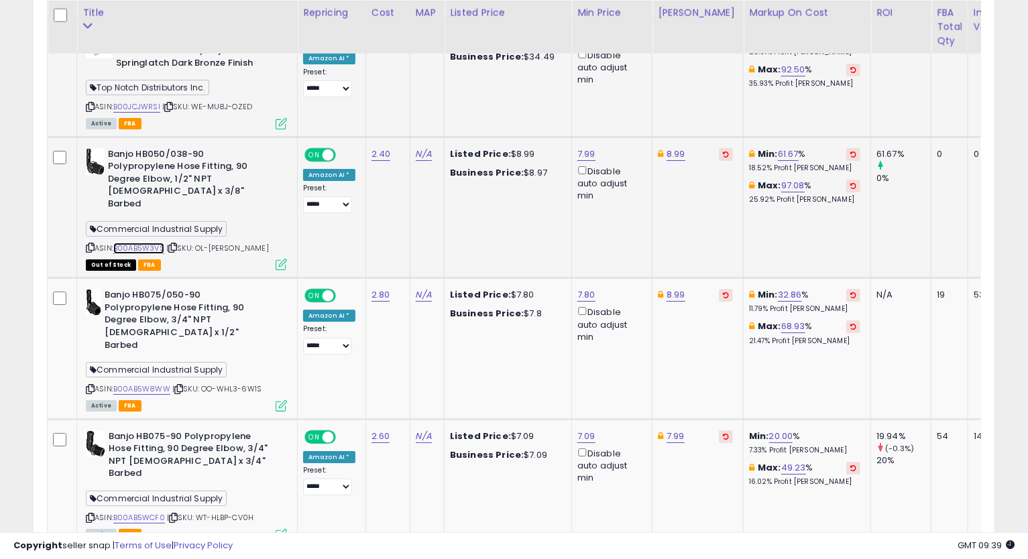
click at [142, 243] on link "B00AB5W3VS" at bounding box center [138, 248] width 51 height 11
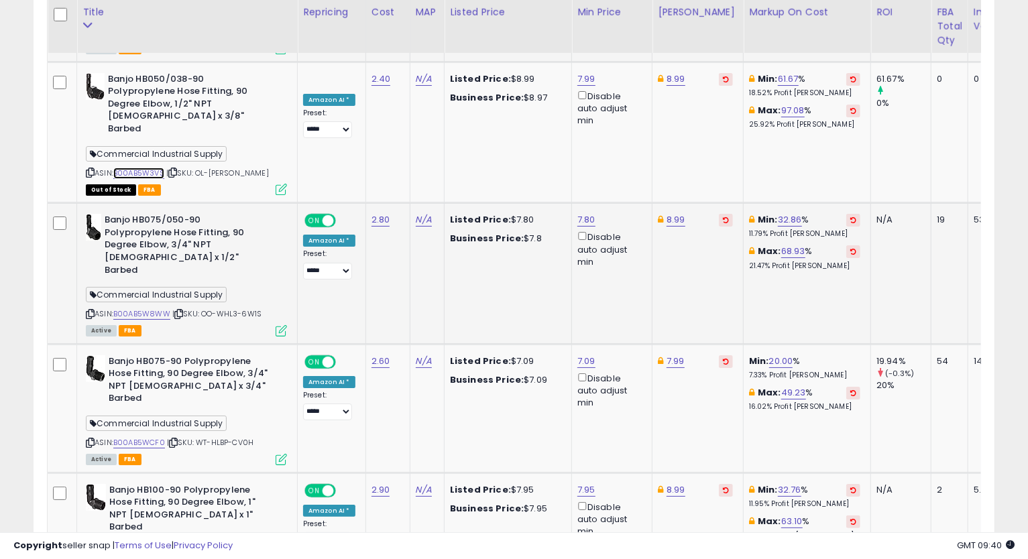
scroll to position [3030, 0]
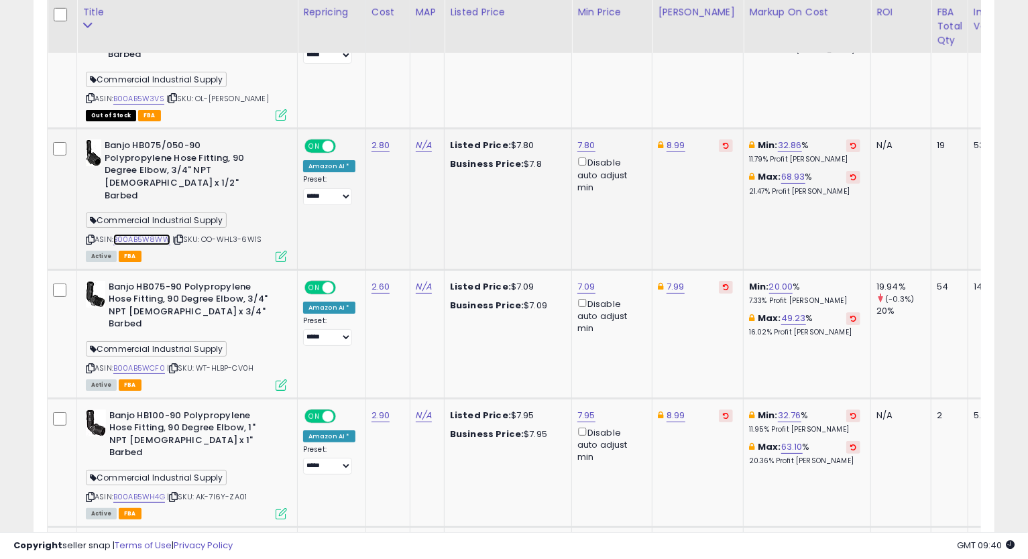
click at [139, 234] on link "B00AB5W8WW" at bounding box center [141, 239] width 57 height 11
click at [91, 236] on icon at bounding box center [90, 239] width 9 height 7
click at [579, 139] on link "7.80" at bounding box center [586, 145] width 18 height 13
type input "****"
click button "submit" at bounding box center [619, 44] width 23 height 20
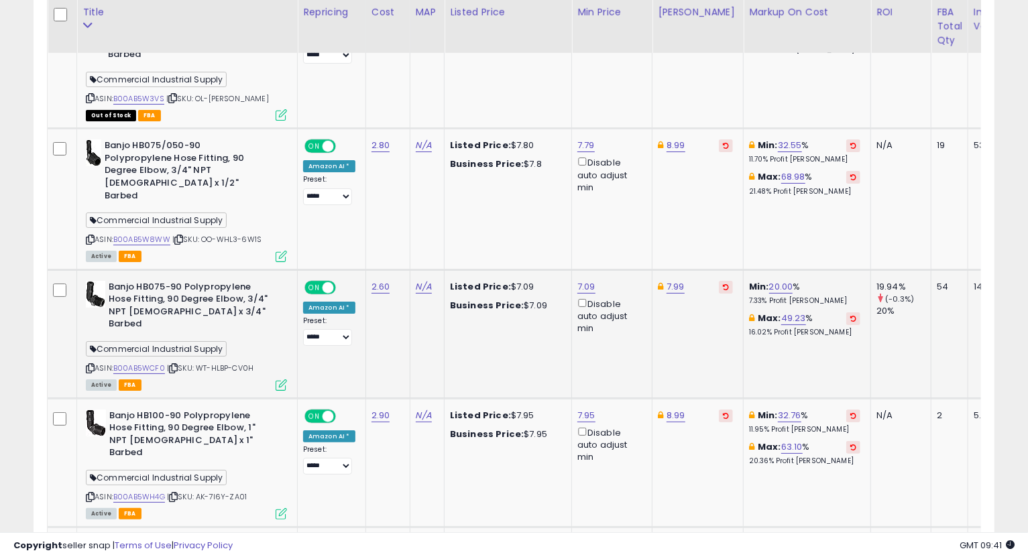
scroll to position [3104, 0]
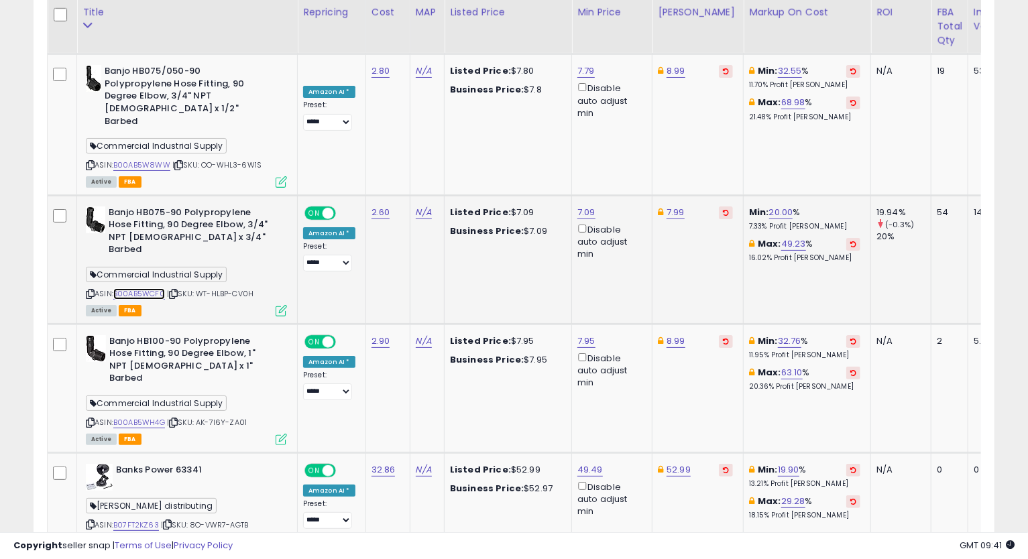
click at [160, 288] on link "B00AB5WCF0" at bounding box center [139, 293] width 52 height 11
click at [93, 290] on icon at bounding box center [90, 293] width 9 height 7
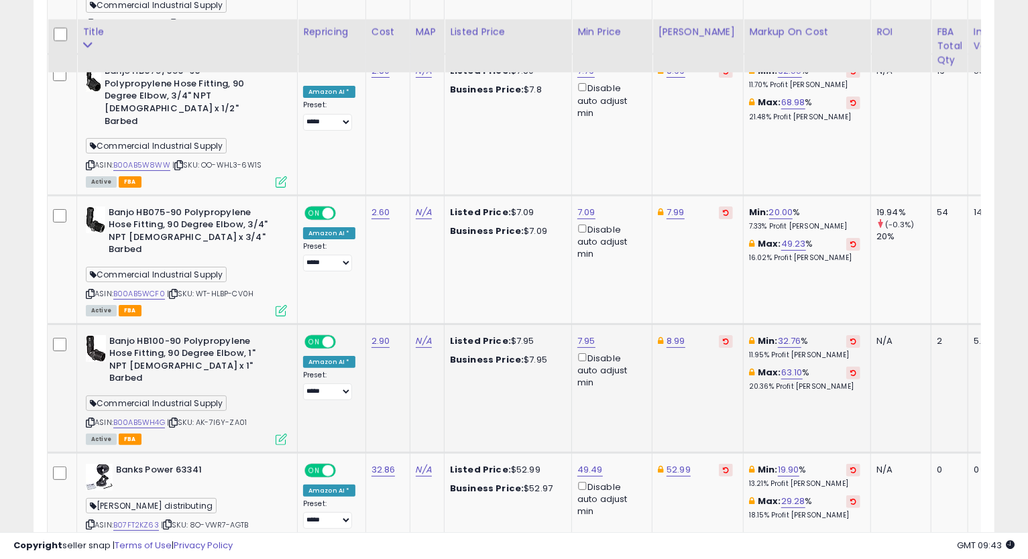
scroll to position [3124, 0]
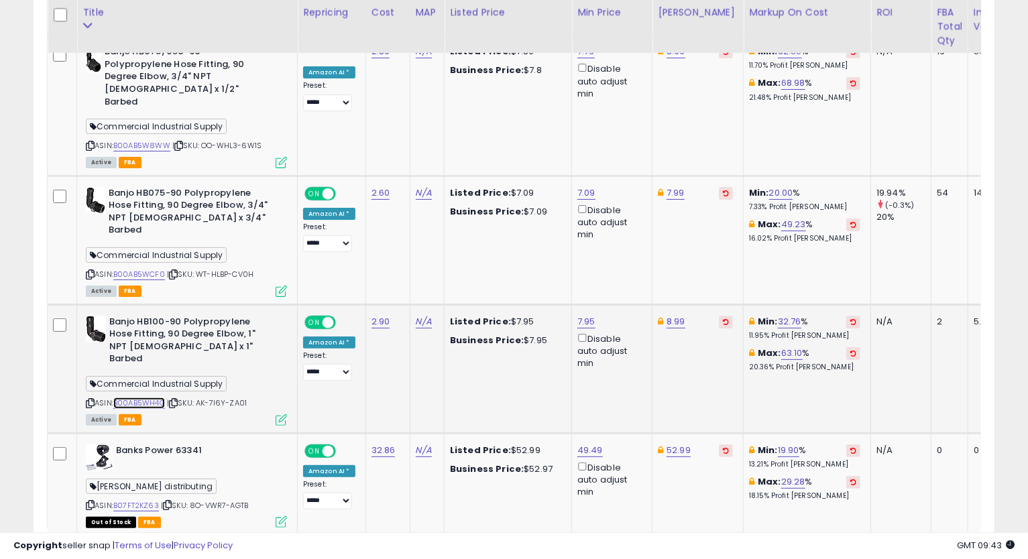
click at [148, 398] on link "B00AB5WH4G" at bounding box center [139, 403] width 52 height 11
click at [87, 400] on icon at bounding box center [90, 403] width 9 height 7
click at [581, 315] on link "7.95" at bounding box center [586, 321] width 18 height 13
type input "****"
click button "submit" at bounding box center [619, 182] width 23 height 20
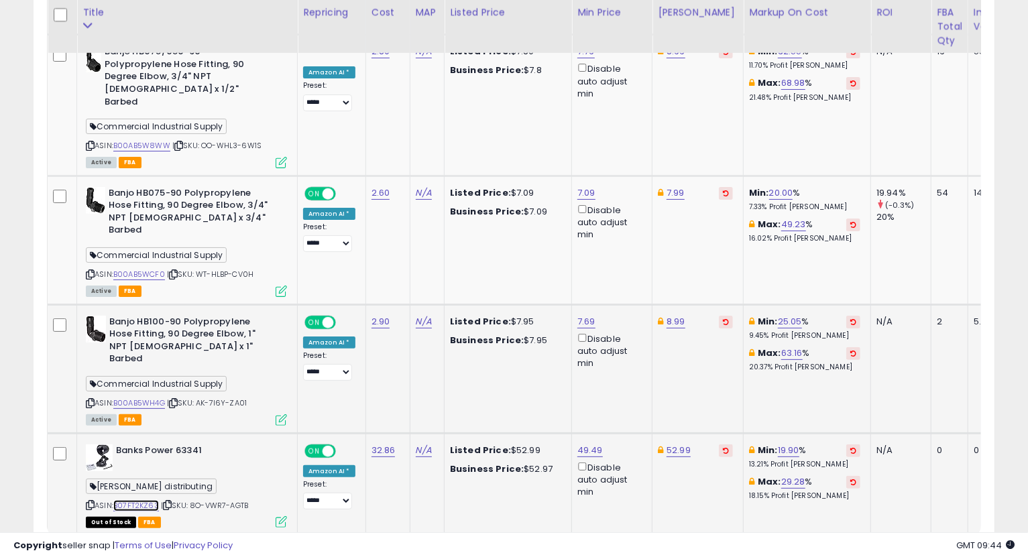
click at [156, 500] on link "B07FT2KZ63" at bounding box center [136, 505] width 46 height 11
click at [676, 444] on link "52.99" at bounding box center [678, 450] width 24 height 13
click at [593, 300] on input "*****" at bounding box center [636, 299] width 119 height 23
type input "*****"
click button "submit" at bounding box center [712, 298] width 23 height 20
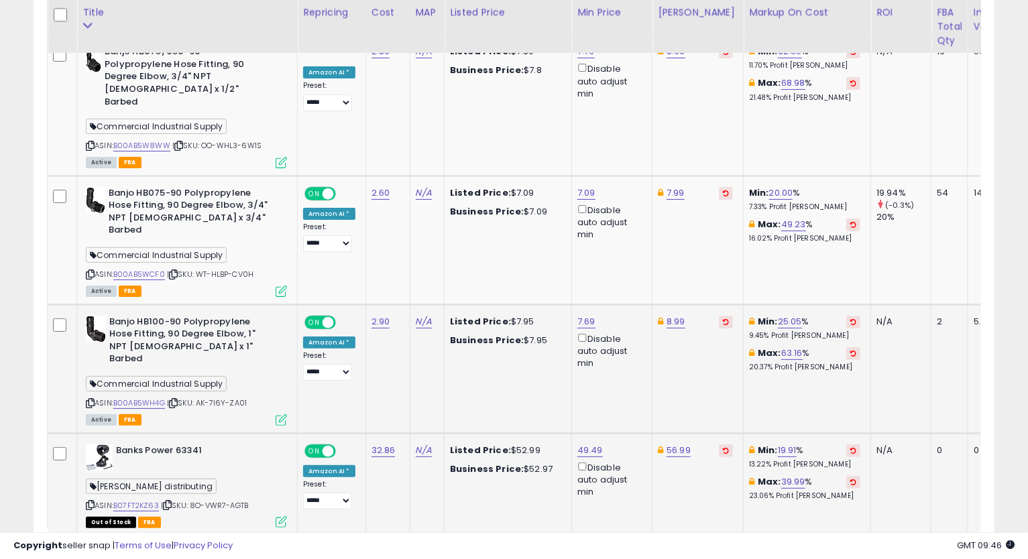
click at [895, 550] on link "7" at bounding box center [899, 561] width 23 height 23
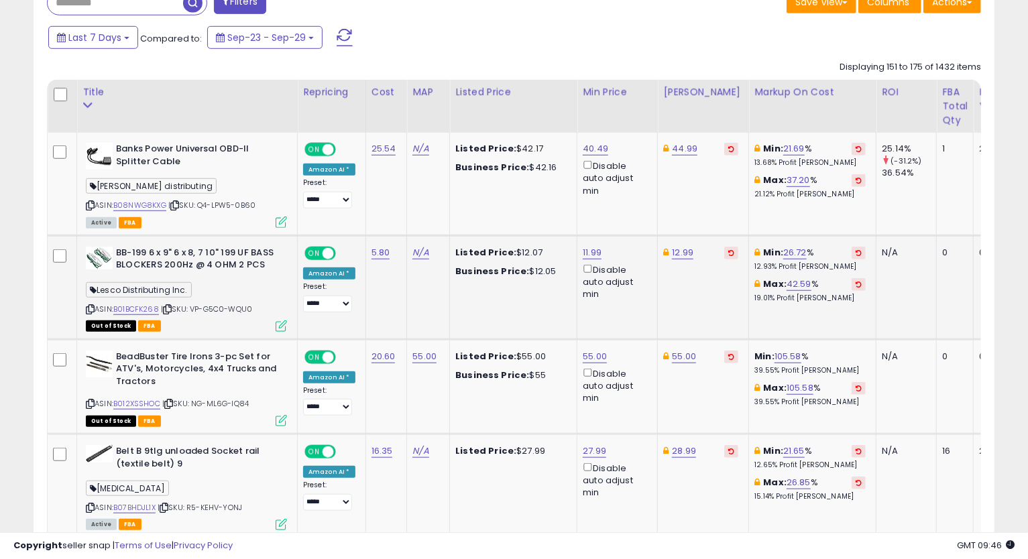
scroll to position [497, 0]
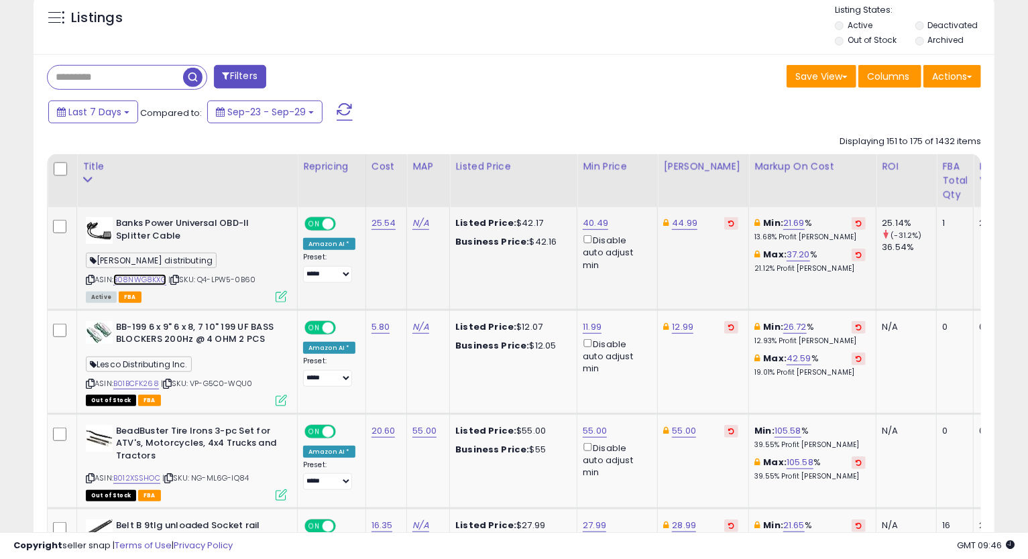
click at [122, 279] on link "B08NWG8KXG" at bounding box center [139, 279] width 53 height 11
